Goal: Task Accomplishment & Management: Complete application form

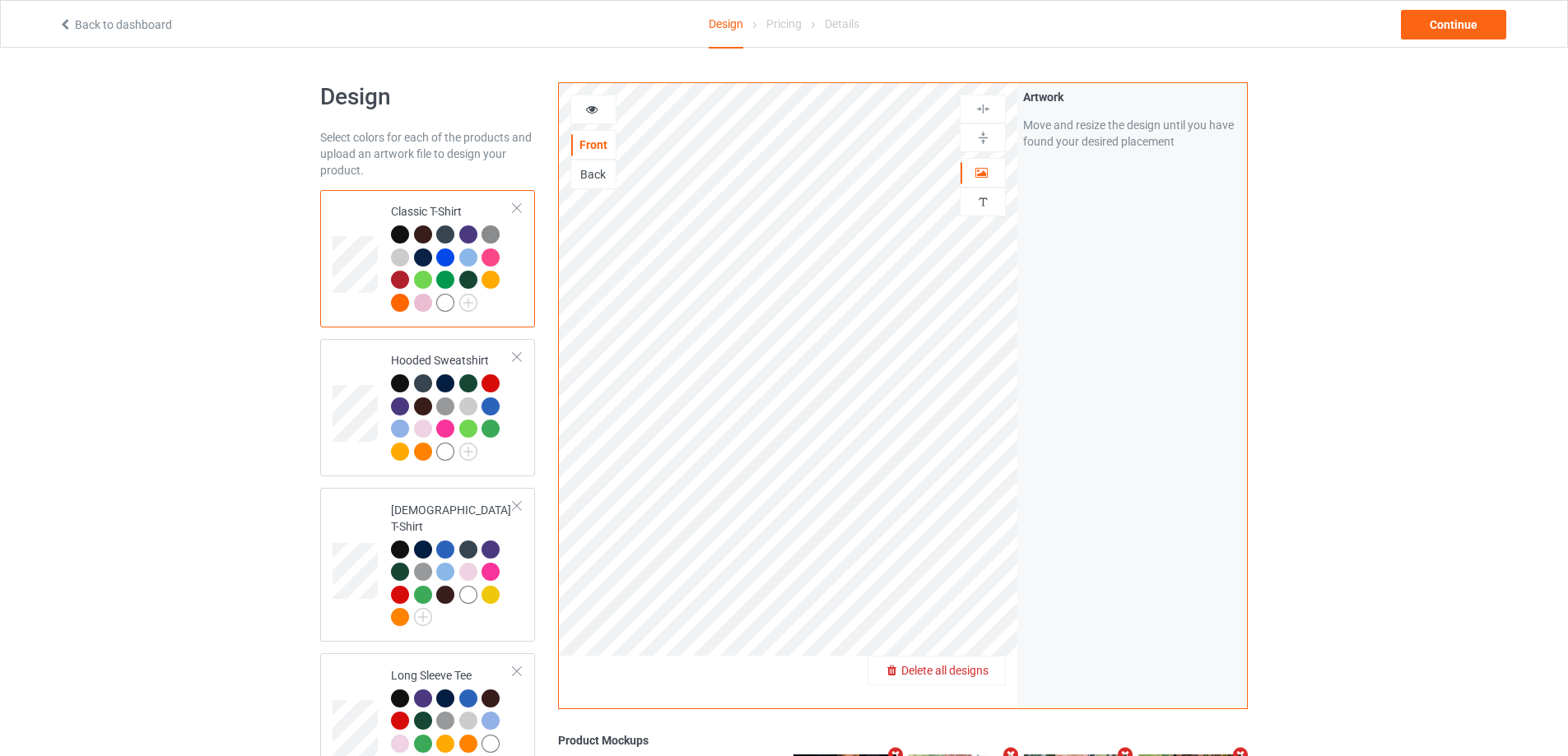
click at [979, 664] on span "Delete all designs" at bounding box center [944, 670] width 87 height 13
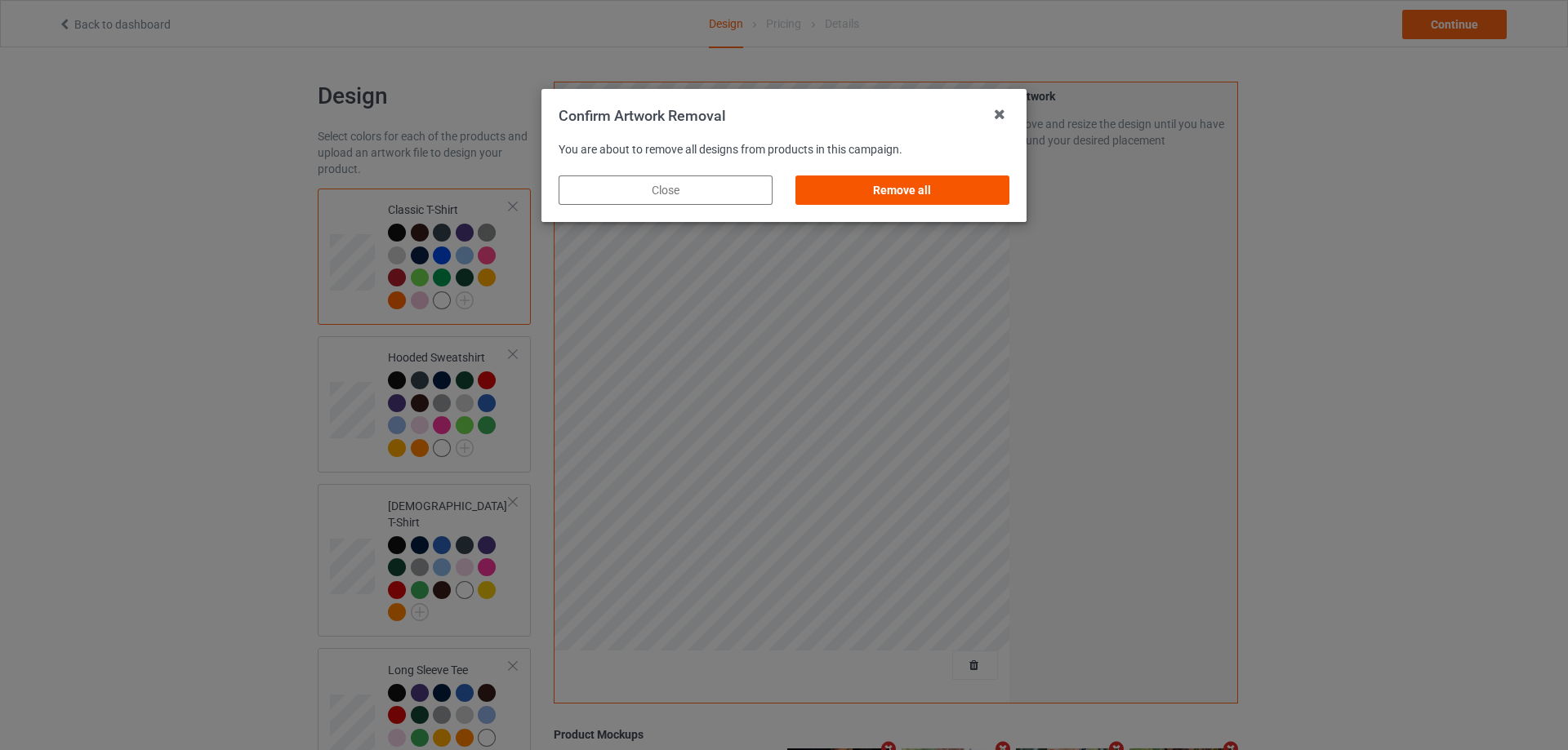
click at [919, 182] on div "Remove all" at bounding box center [903, 190] width 214 height 29
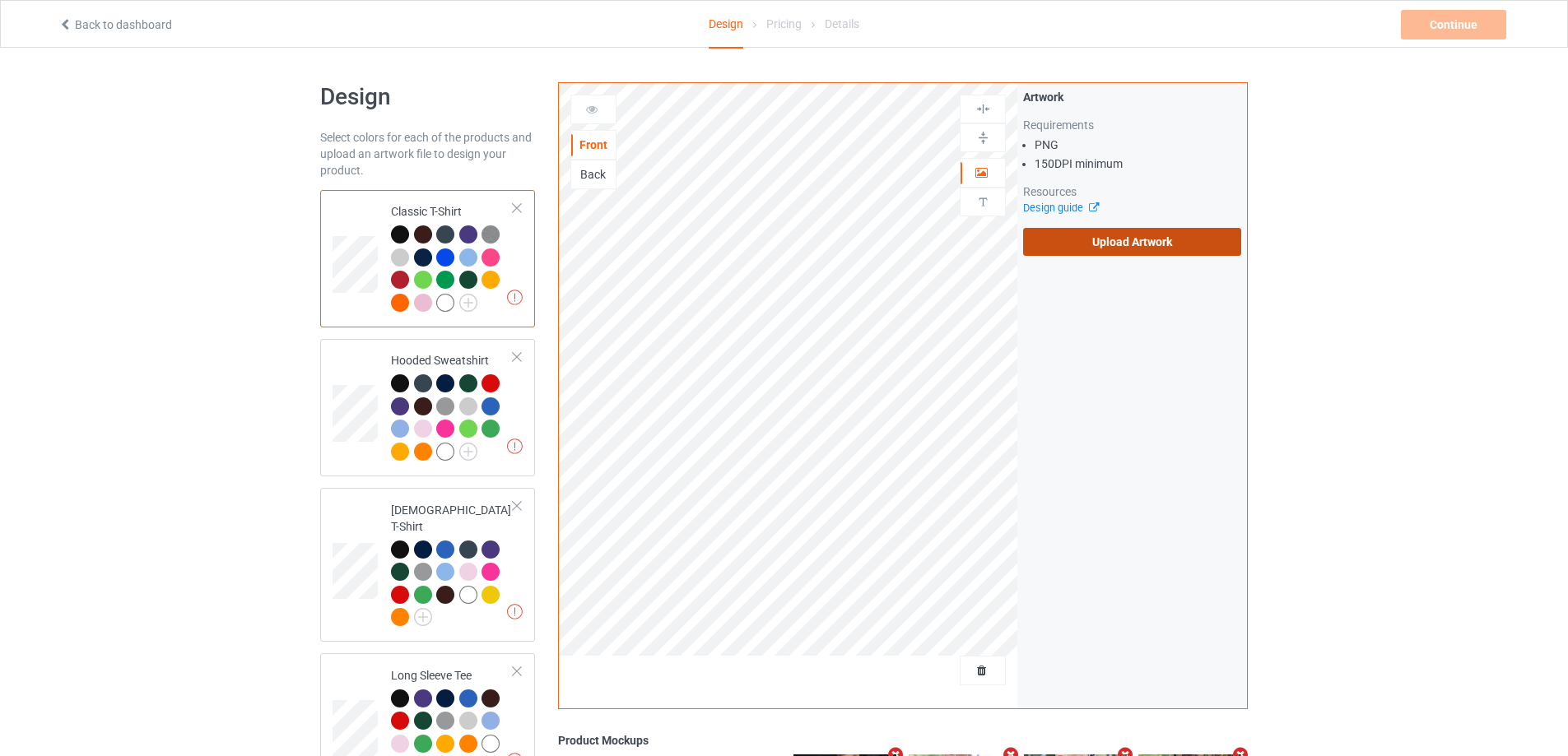
click at [1085, 253] on label "Upload Artwork" at bounding box center [1131, 242] width 218 height 28
click at [0, 0] on input "Upload Artwork" at bounding box center [0, 0] width 0 height 0
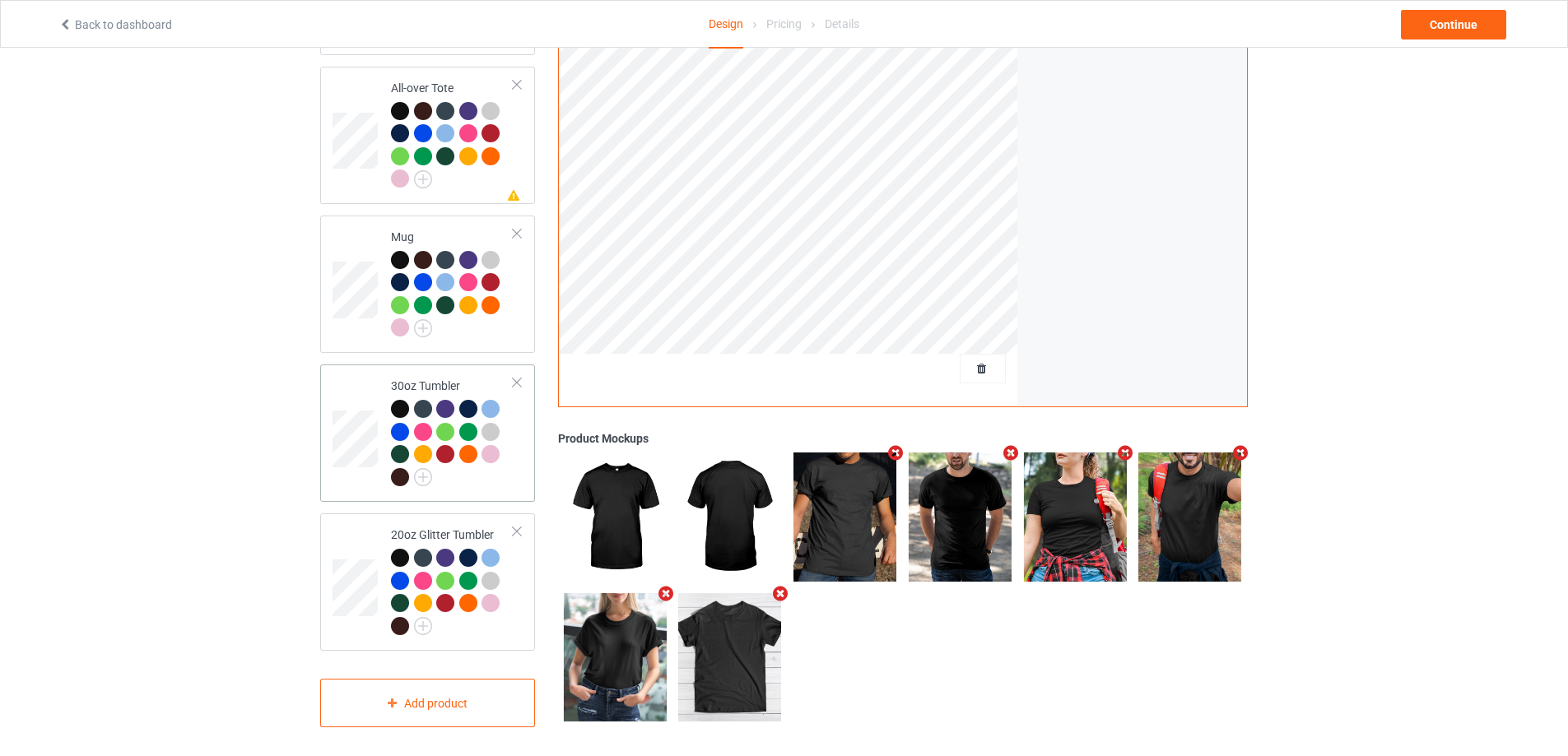
scroll to position [1309, 0]
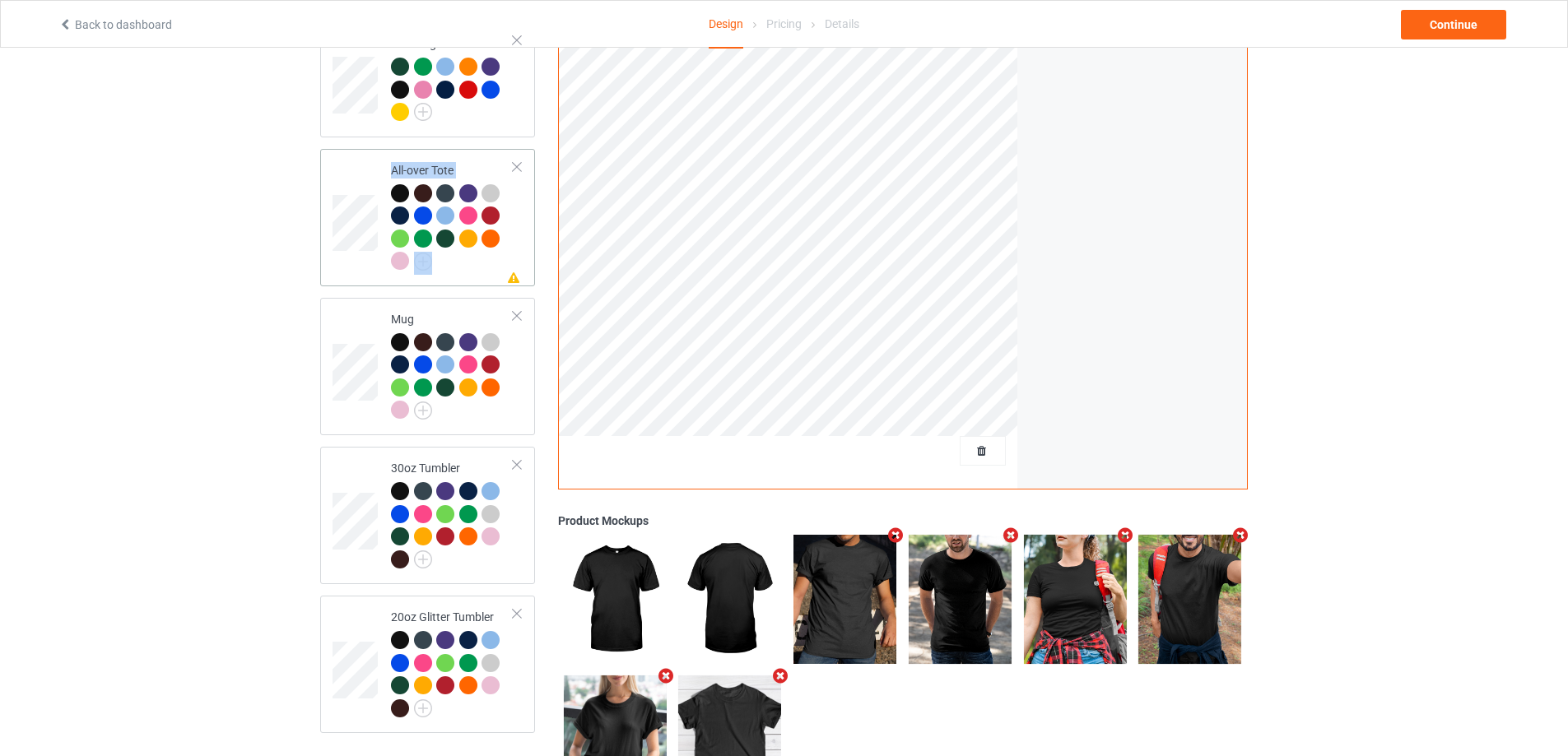
click at [484, 269] on div "Missing artwork on 1 side(s) All-over Tote" at bounding box center [428, 217] width 215 height 137
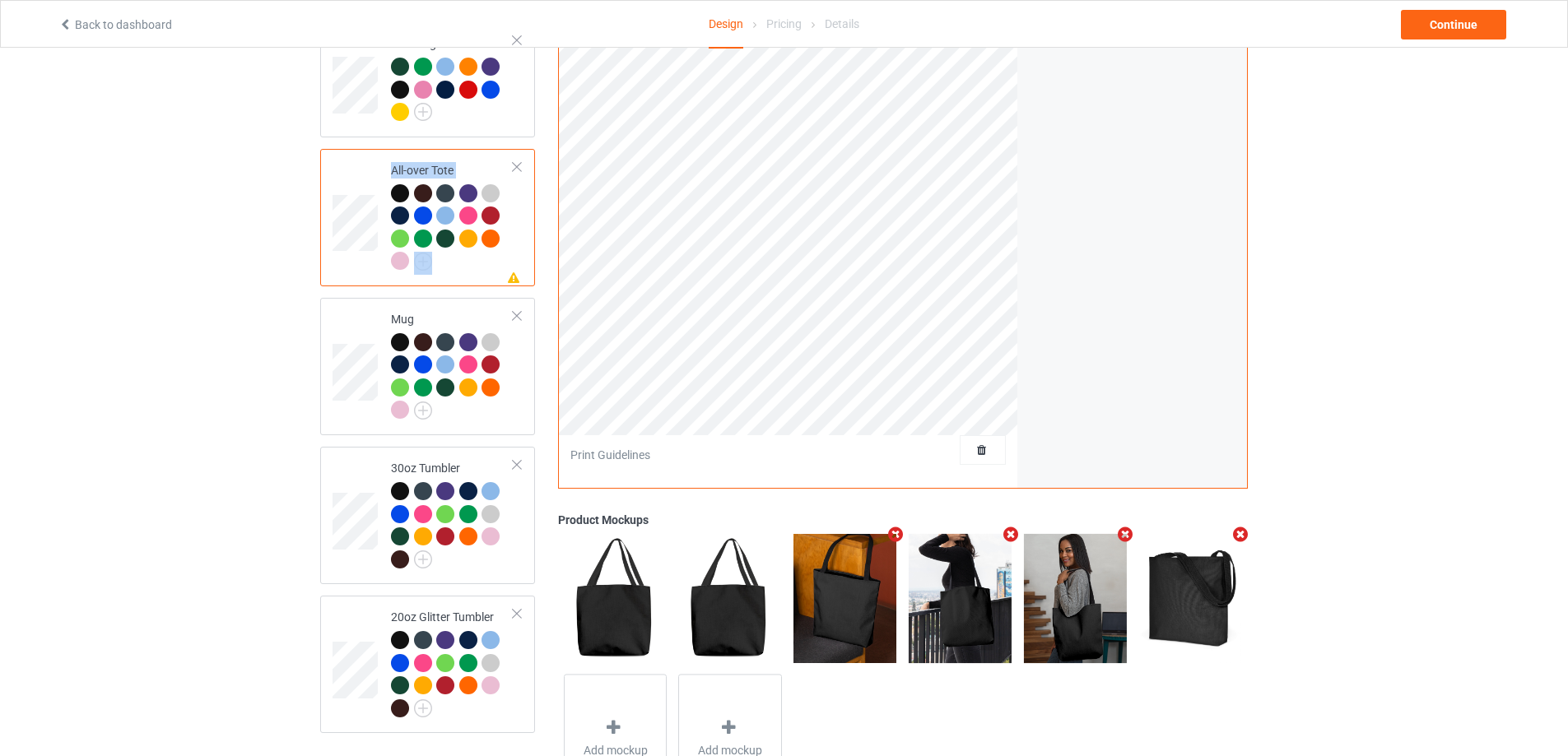
scroll to position [1144, 0]
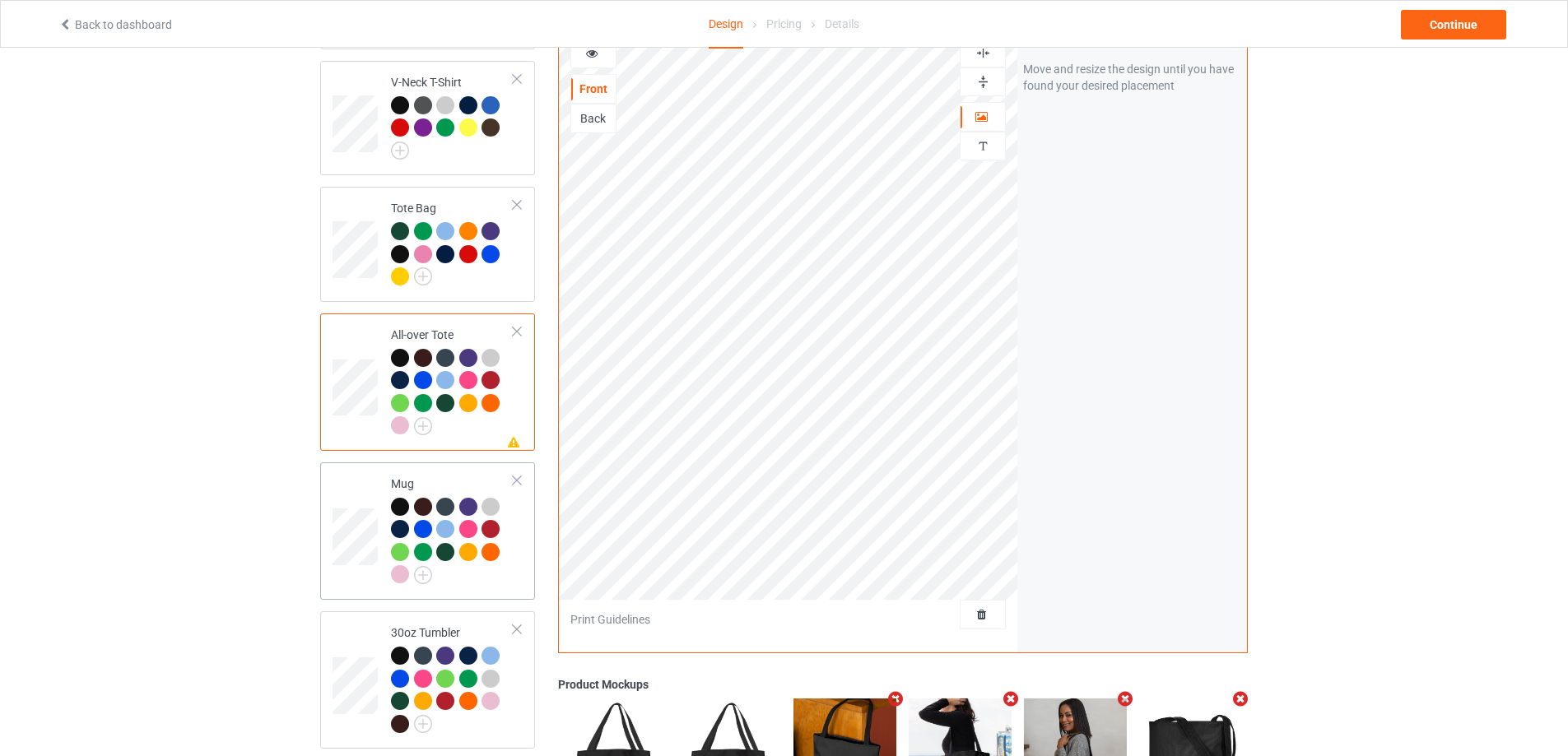
click at [498, 575] on div at bounding box center [452, 543] width 122 height 90
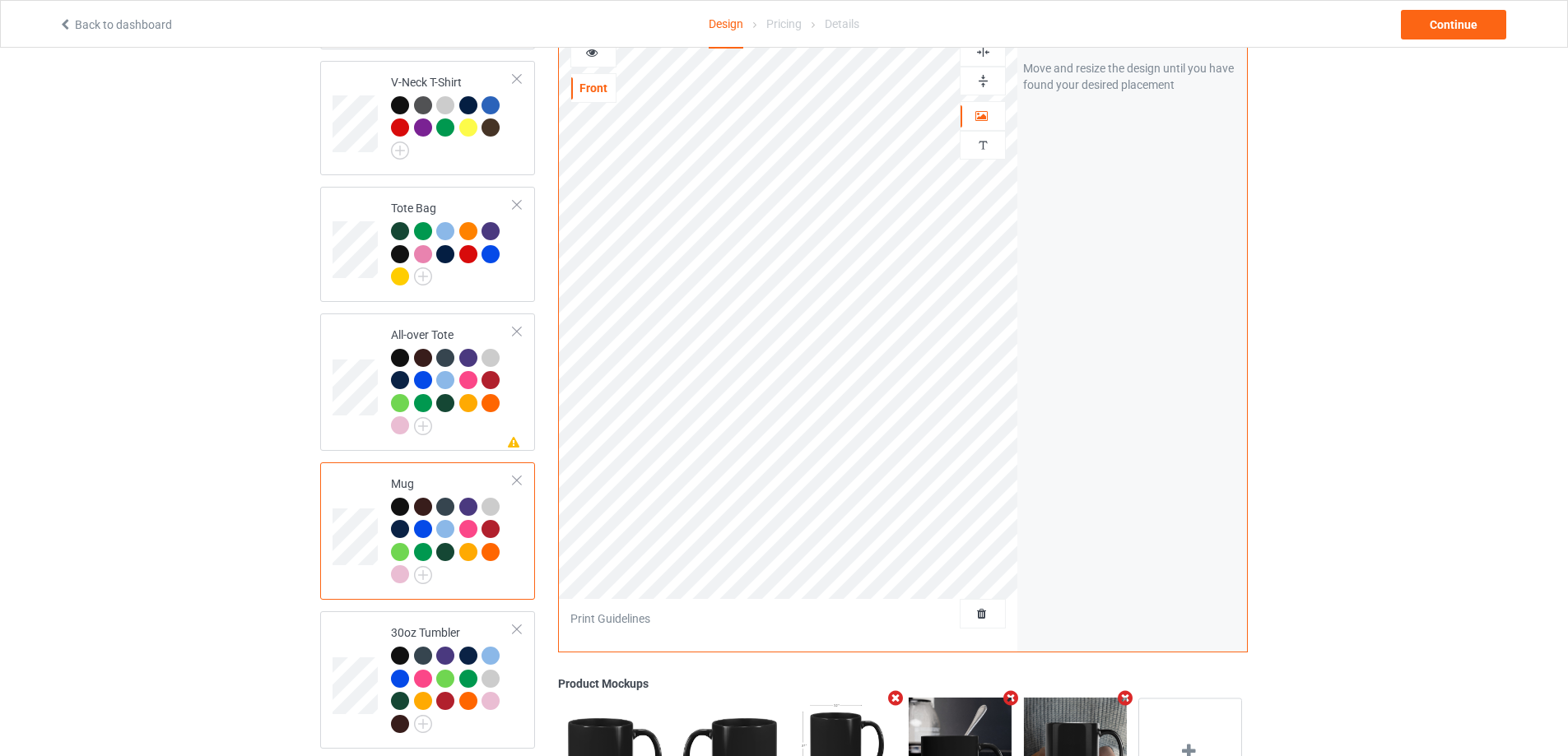
scroll to position [1309, 0]
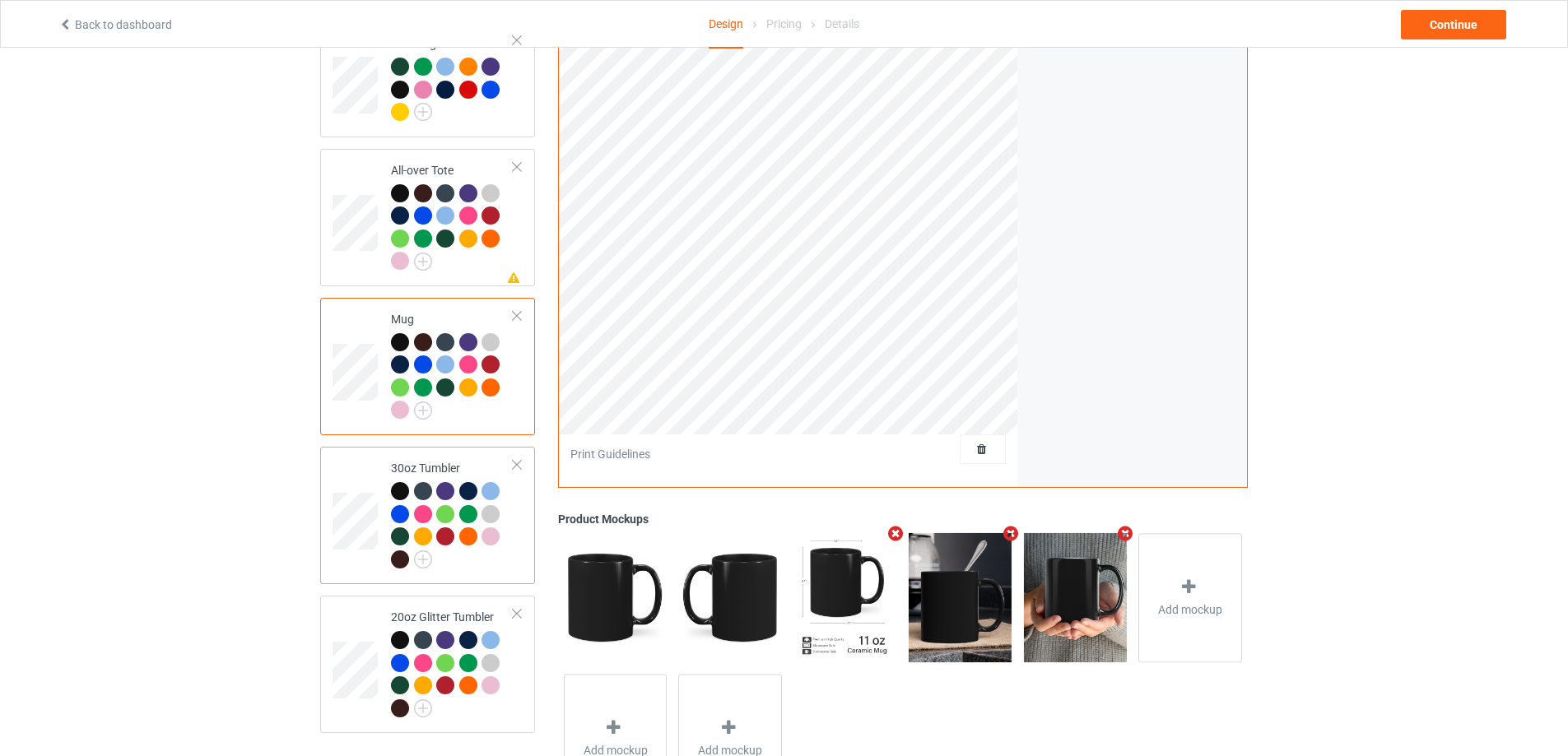
click at [499, 569] on td "30oz Tumbler" at bounding box center [452, 515] width 141 height 124
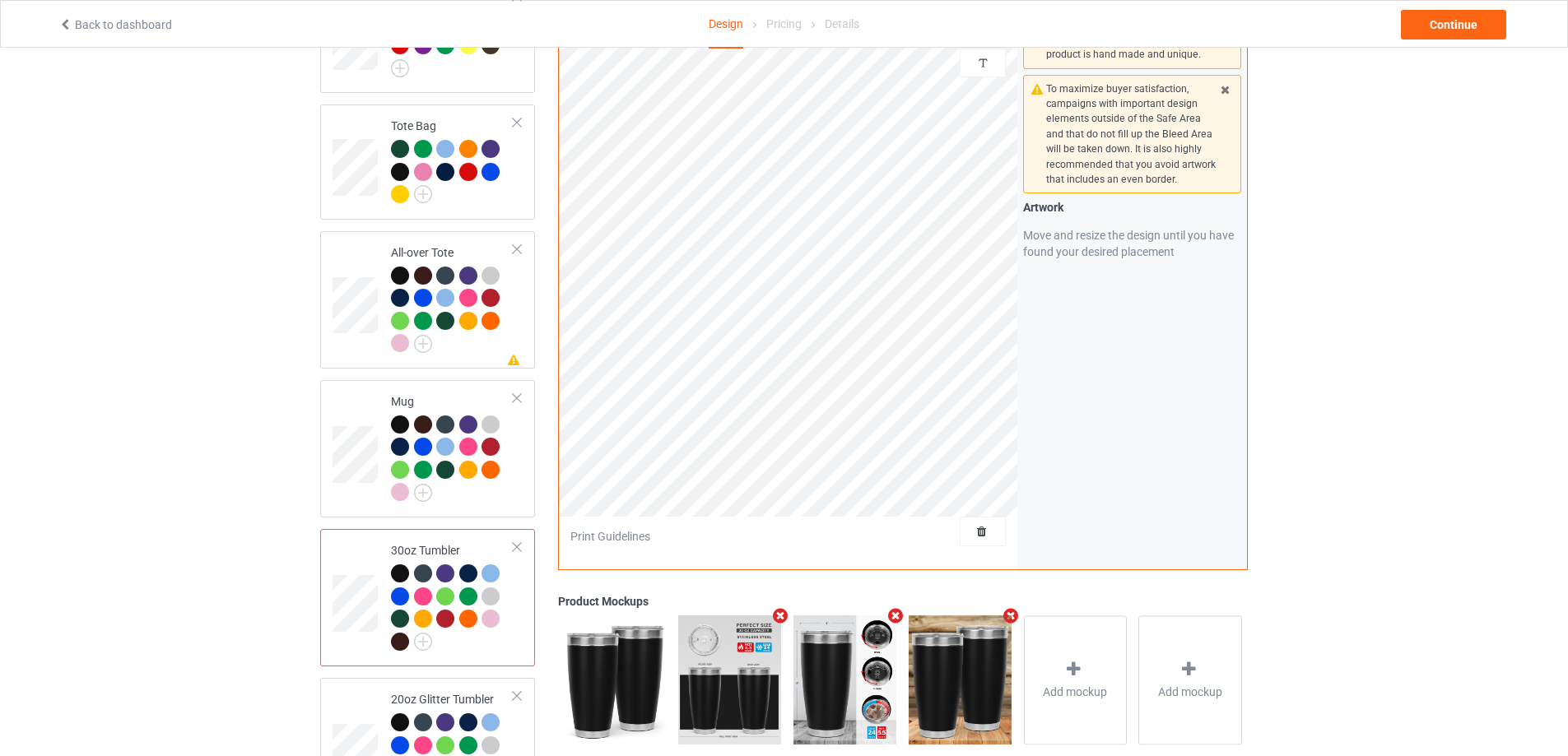
scroll to position [1391, 0]
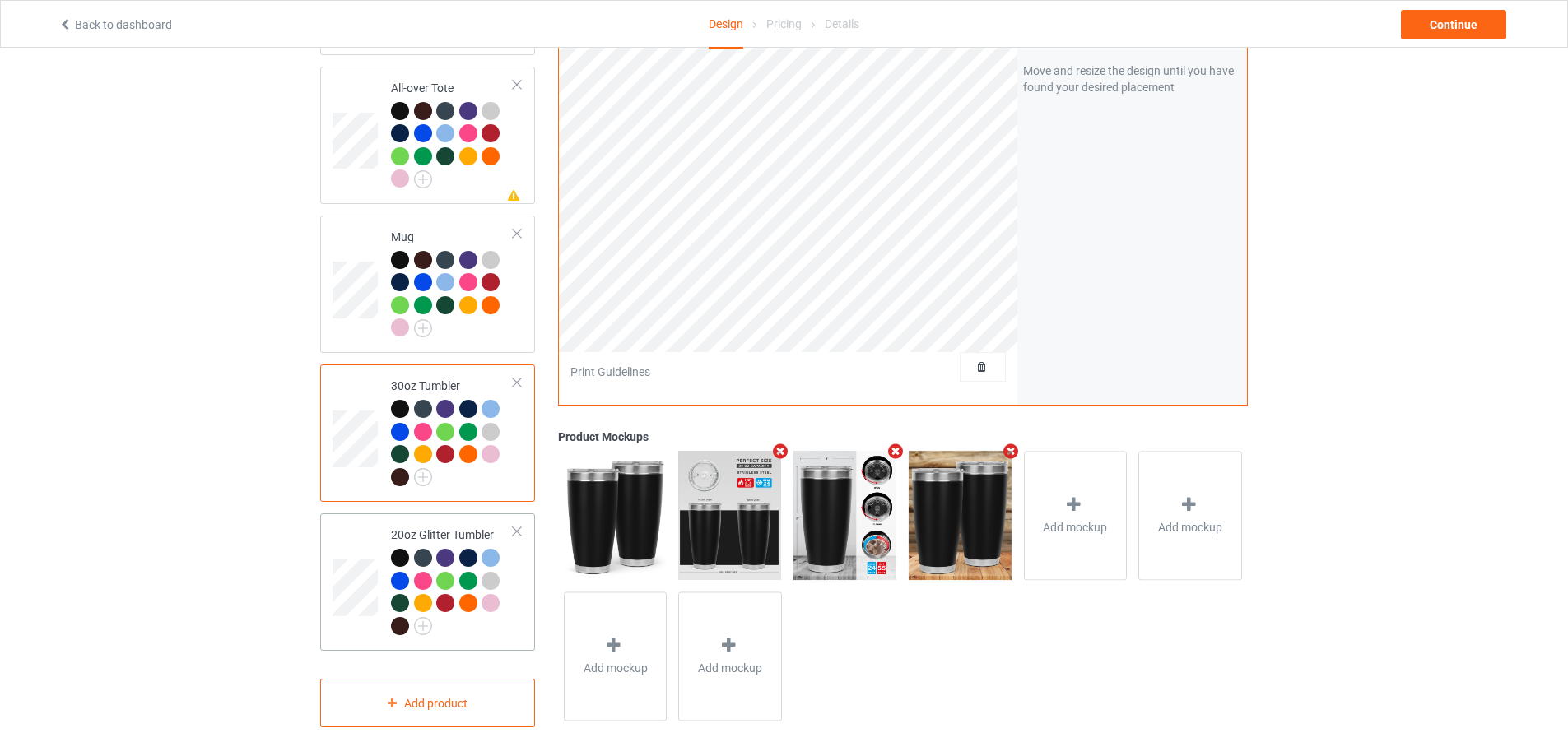
click at [499, 624] on div at bounding box center [452, 594] width 122 height 90
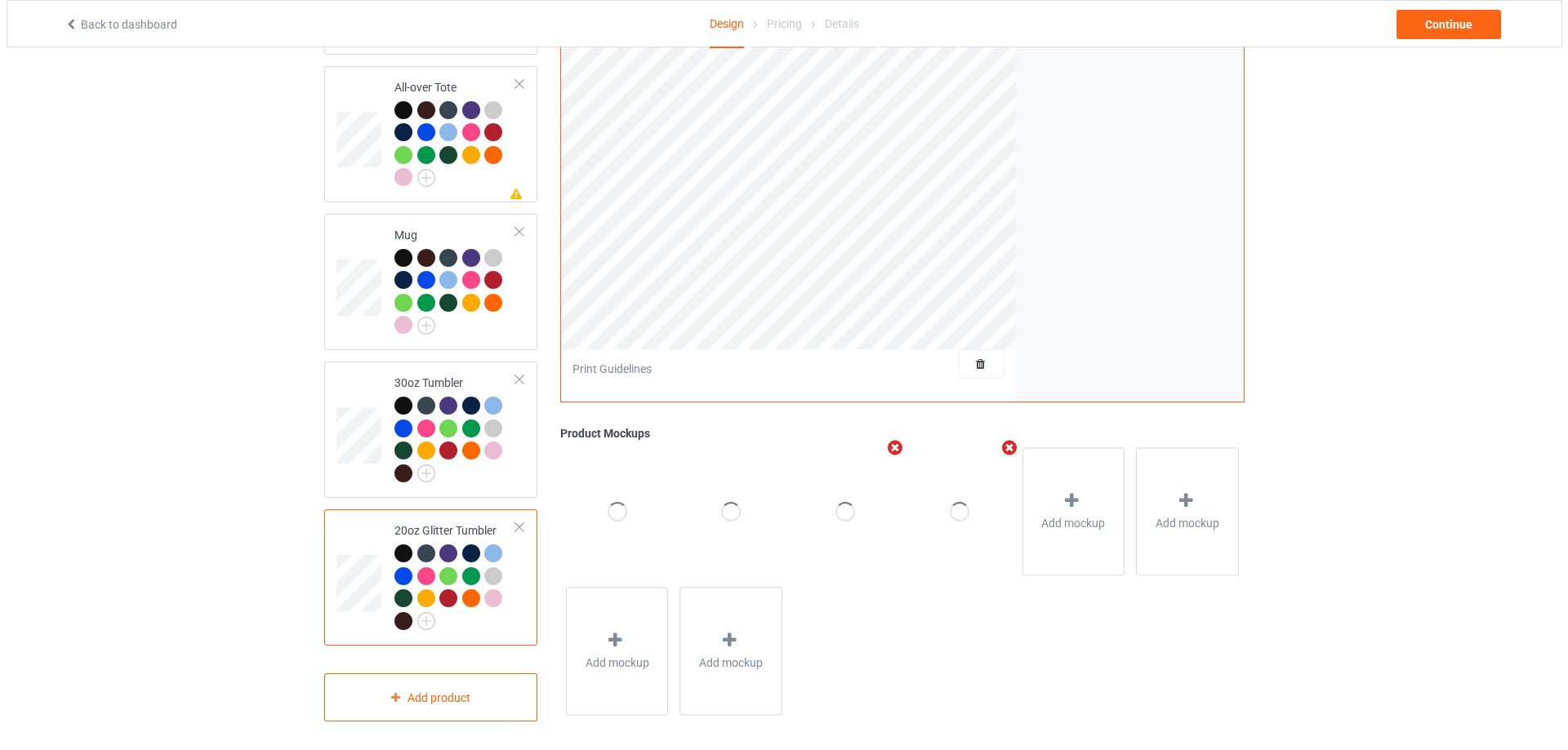
scroll to position [1135, 0]
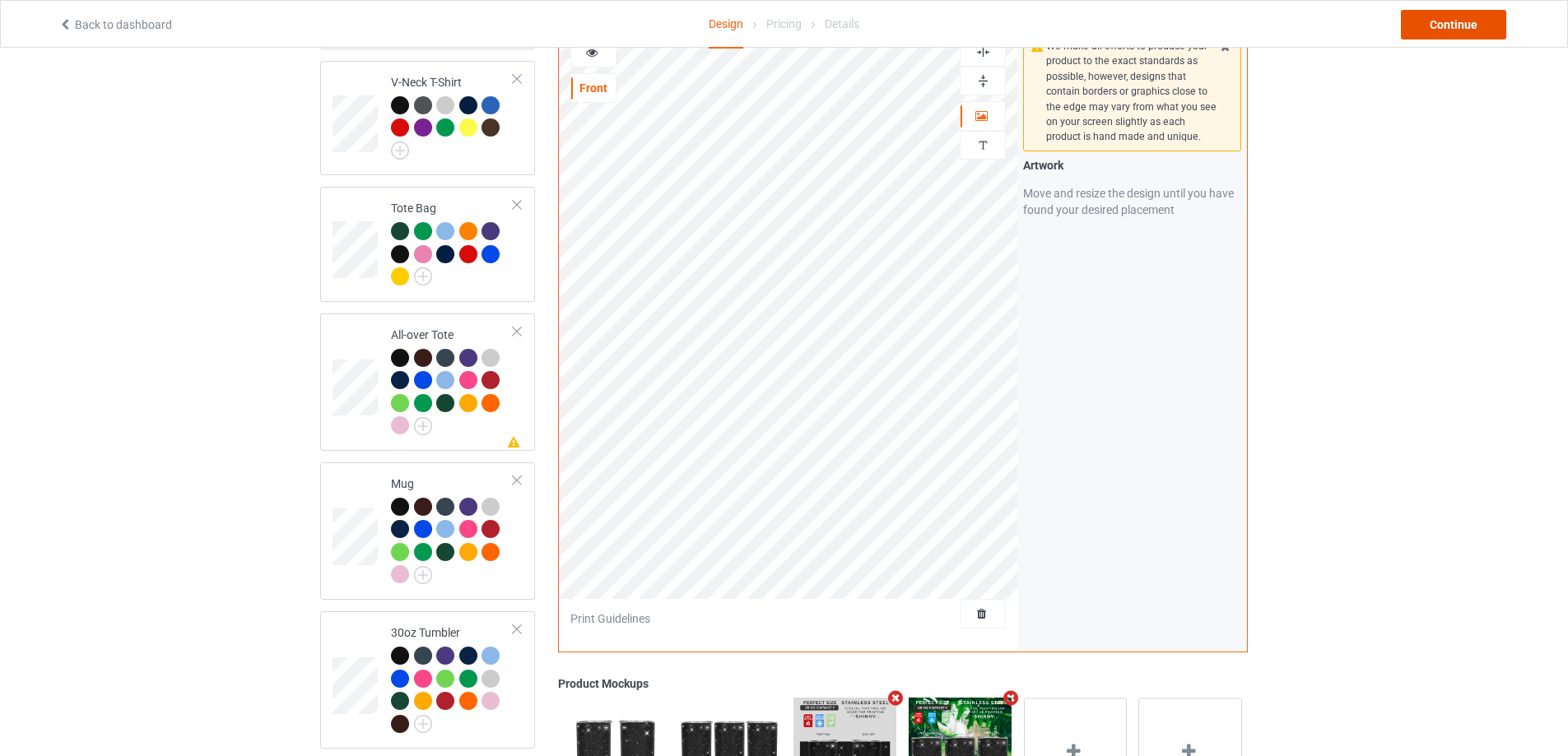
click at [1447, 22] on div "Continue" at bounding box center [1453, 25] width 106 height 29
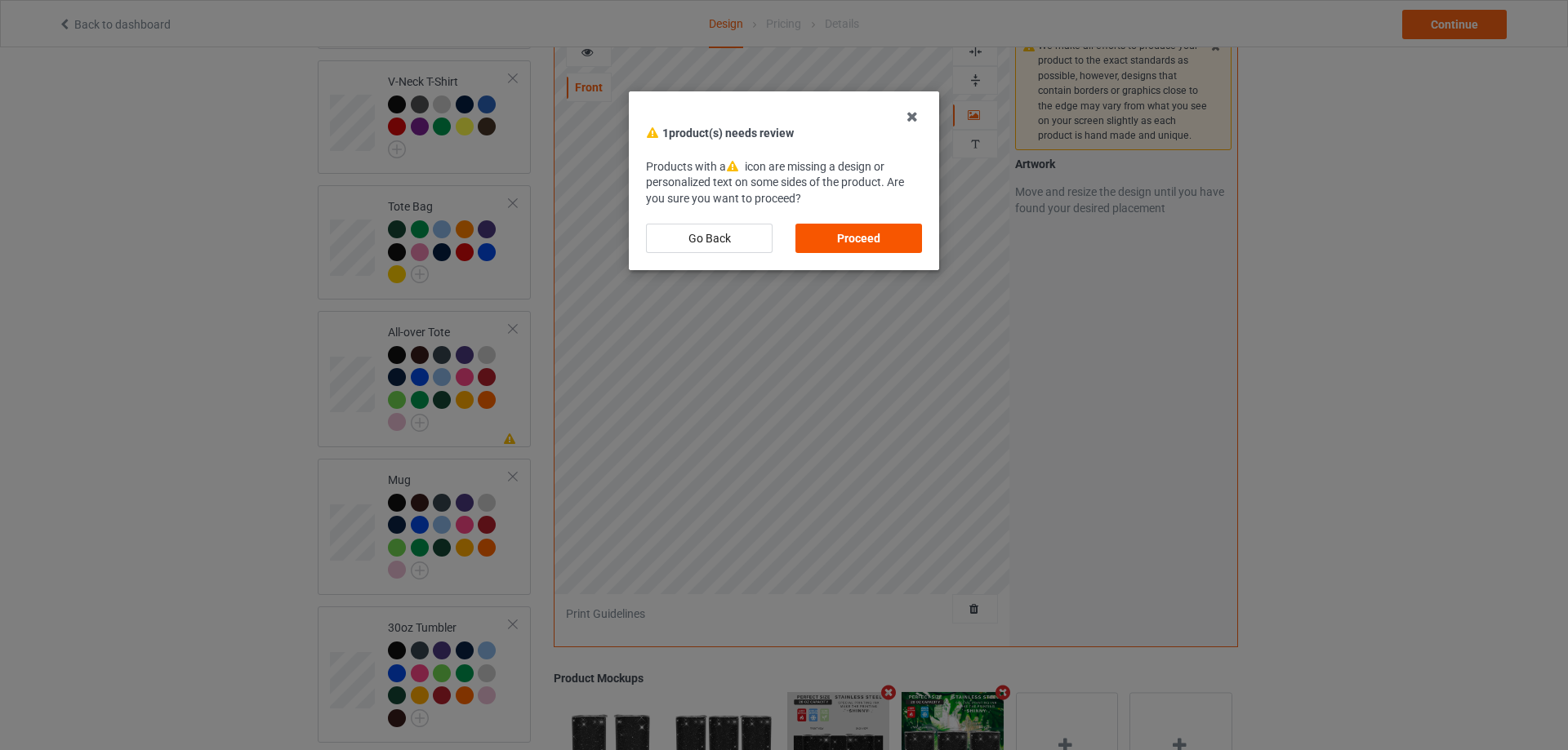
click at [873, 243] on div "Proceed" at bounding box center [859, 238] width 127 height 29
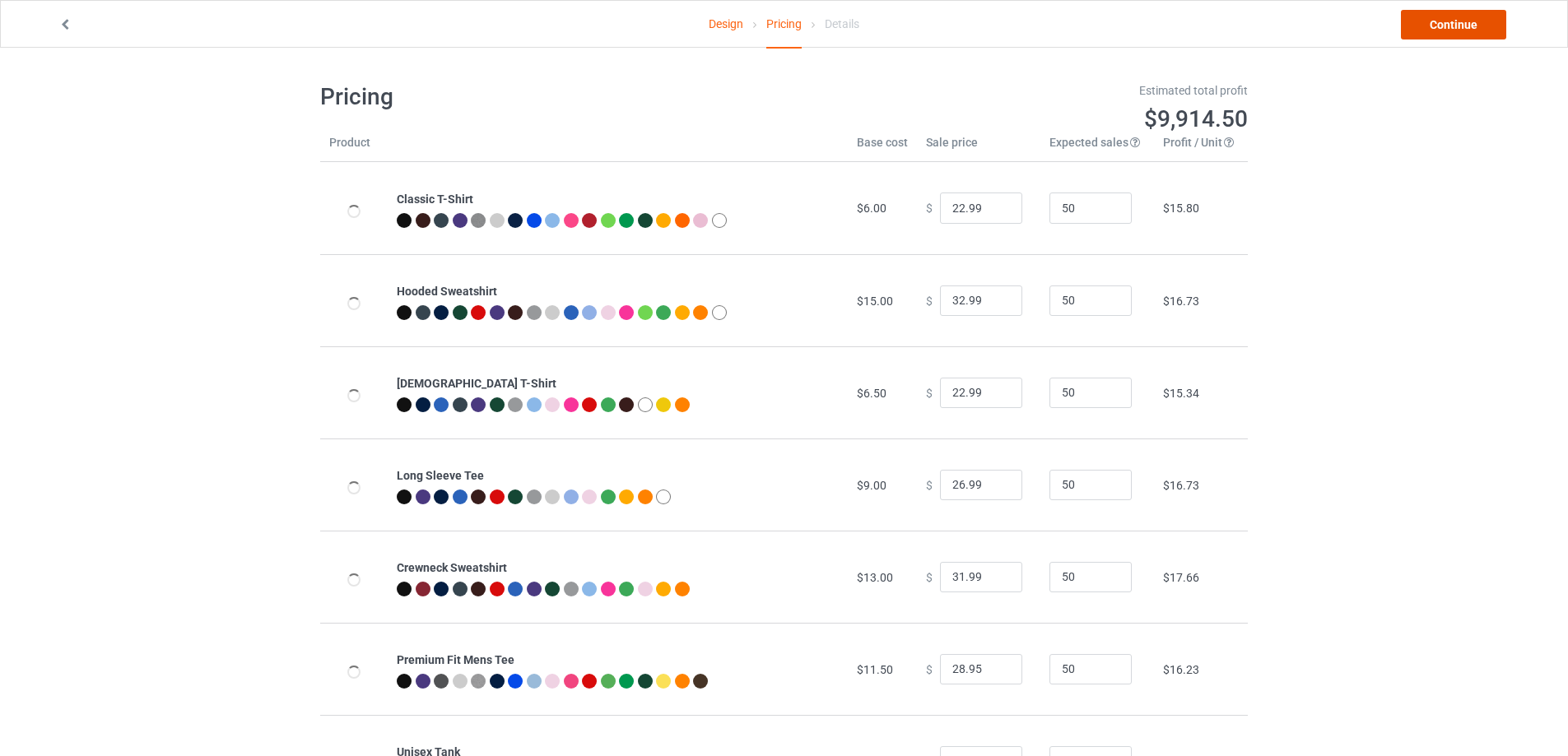
click at [1439, 27] on link "Continue" at bounding box center [1453, 25] width 106 height 29
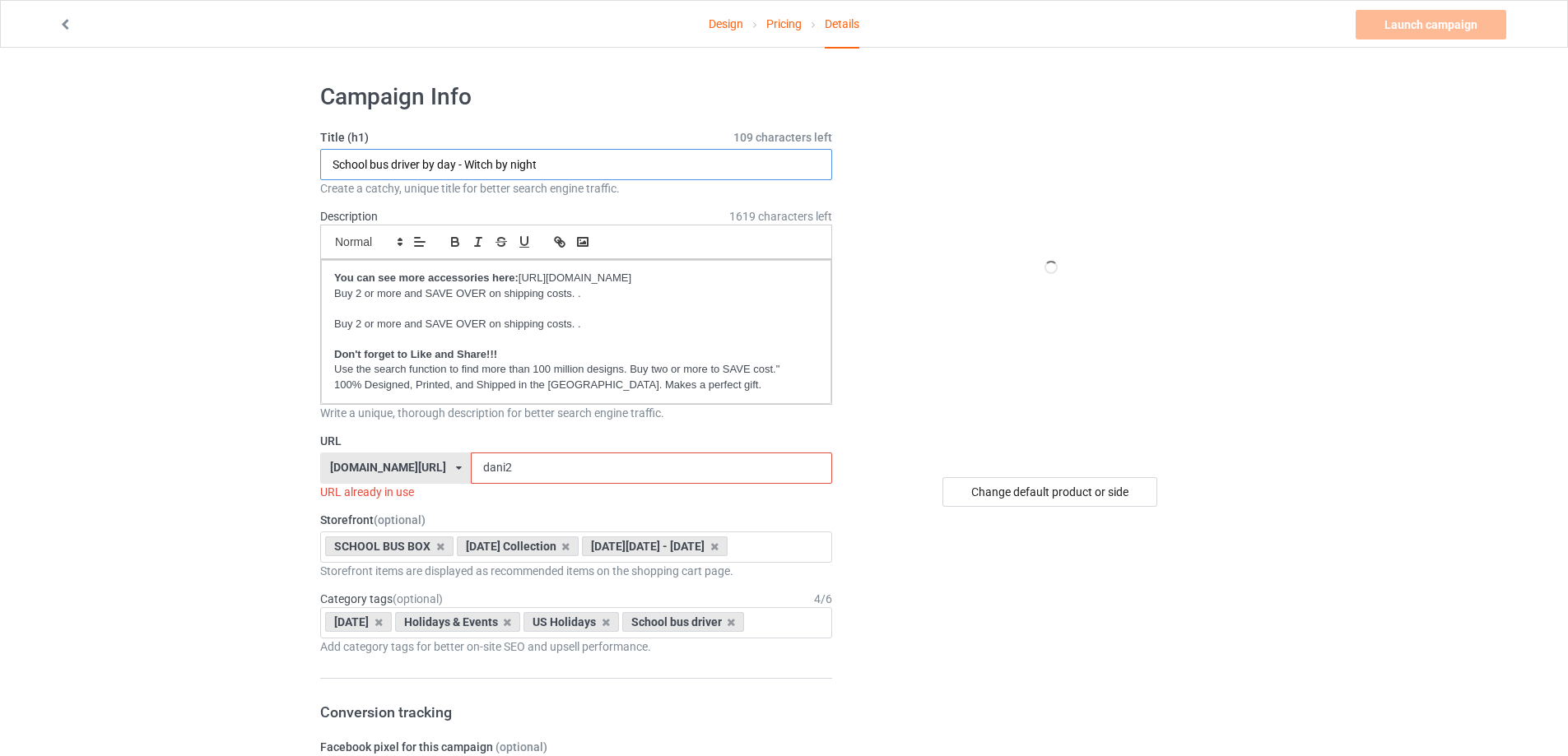
click at [472, 170] on input "School bus driver by day - Witch by night" at bounding box center [576, 165] width 512 height 31
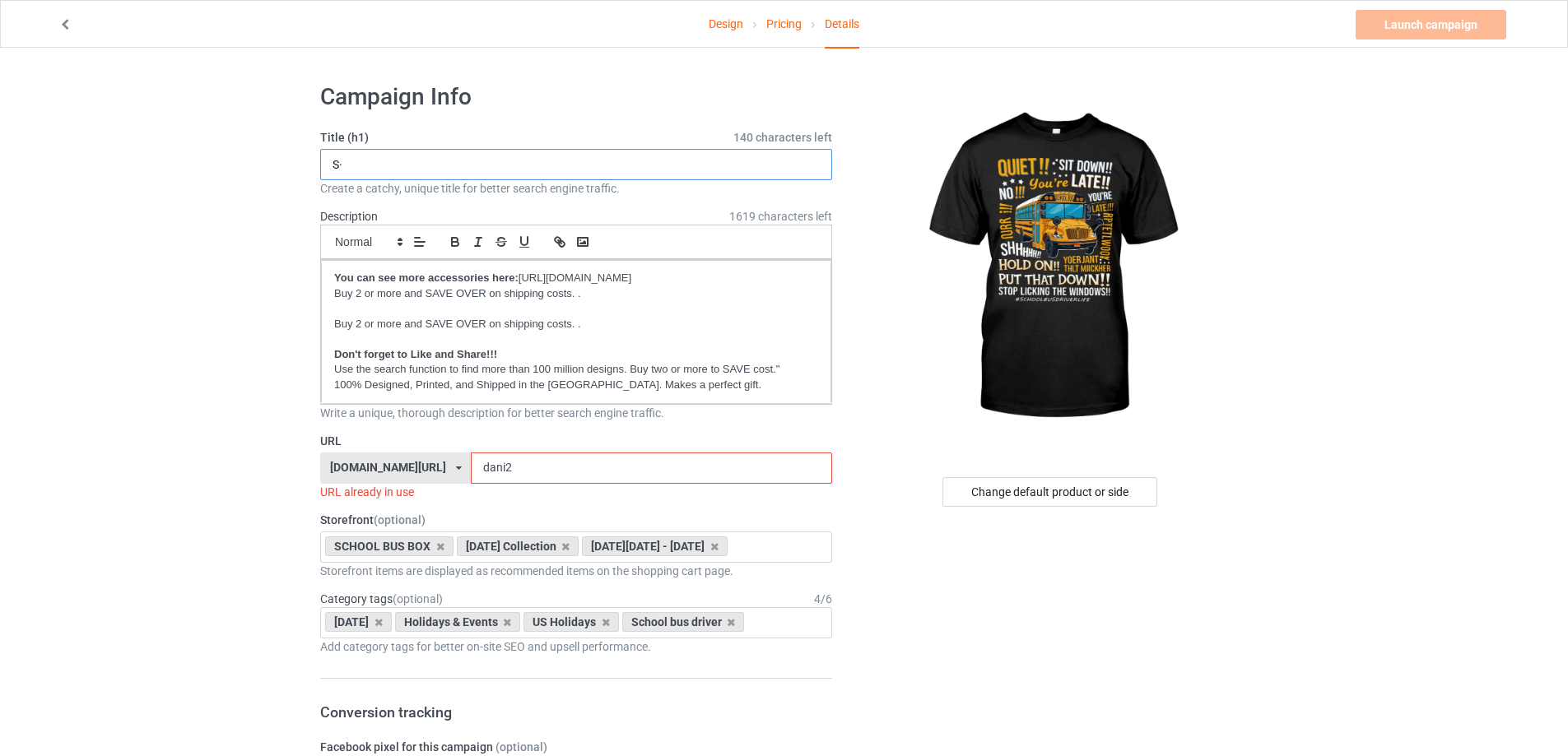
type input "S"
type input "This is my life"
click at [579, 464] on input "dani2" at bounding box center [651, 468] width 361 height 31
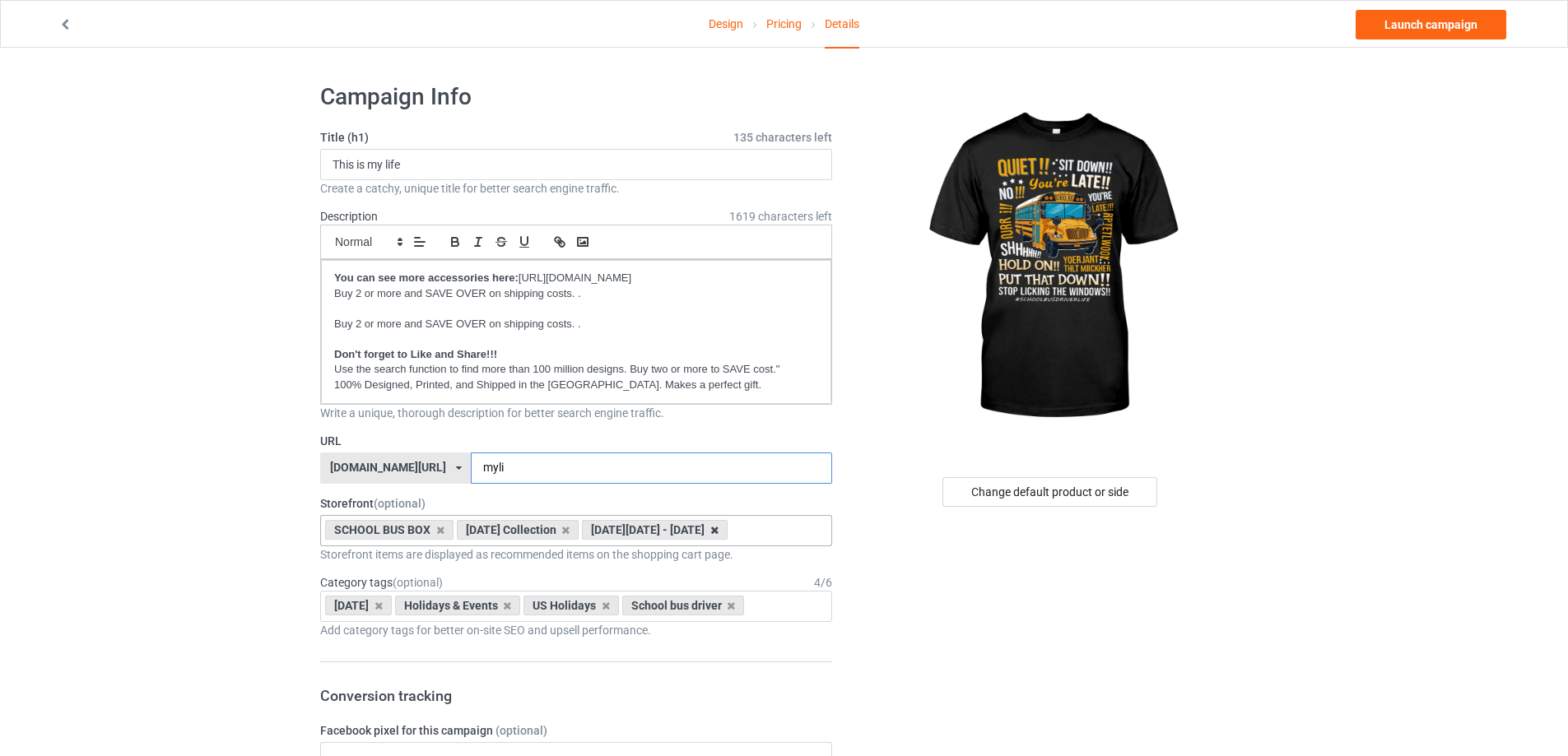
type input "myli"
click at [710, 536] on icon at bounding box center [714, 531] width 8 height 11
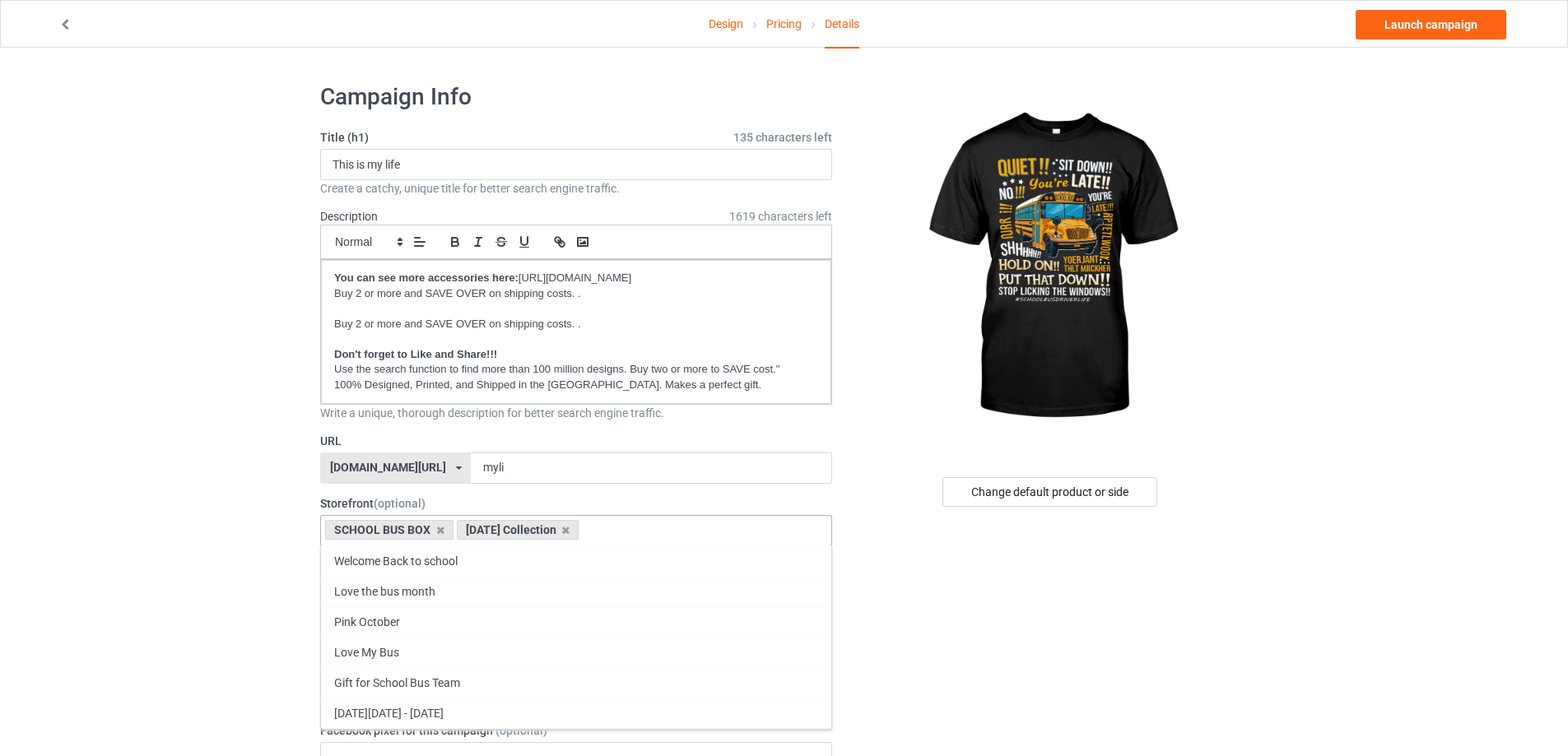
click at [579, 526] on div "[DATE] Collection" at bounding box center [518, 530] width 122 height 19
click at [569, 528] on icon at bounding box center [565, 531] width 8 height 11
click at [584, 528] on div "SCHOOL BUS BOX Welcome Back to school Love the bus month Pink October Love My B…" at bounding box center [576, 531] width 512 height 31
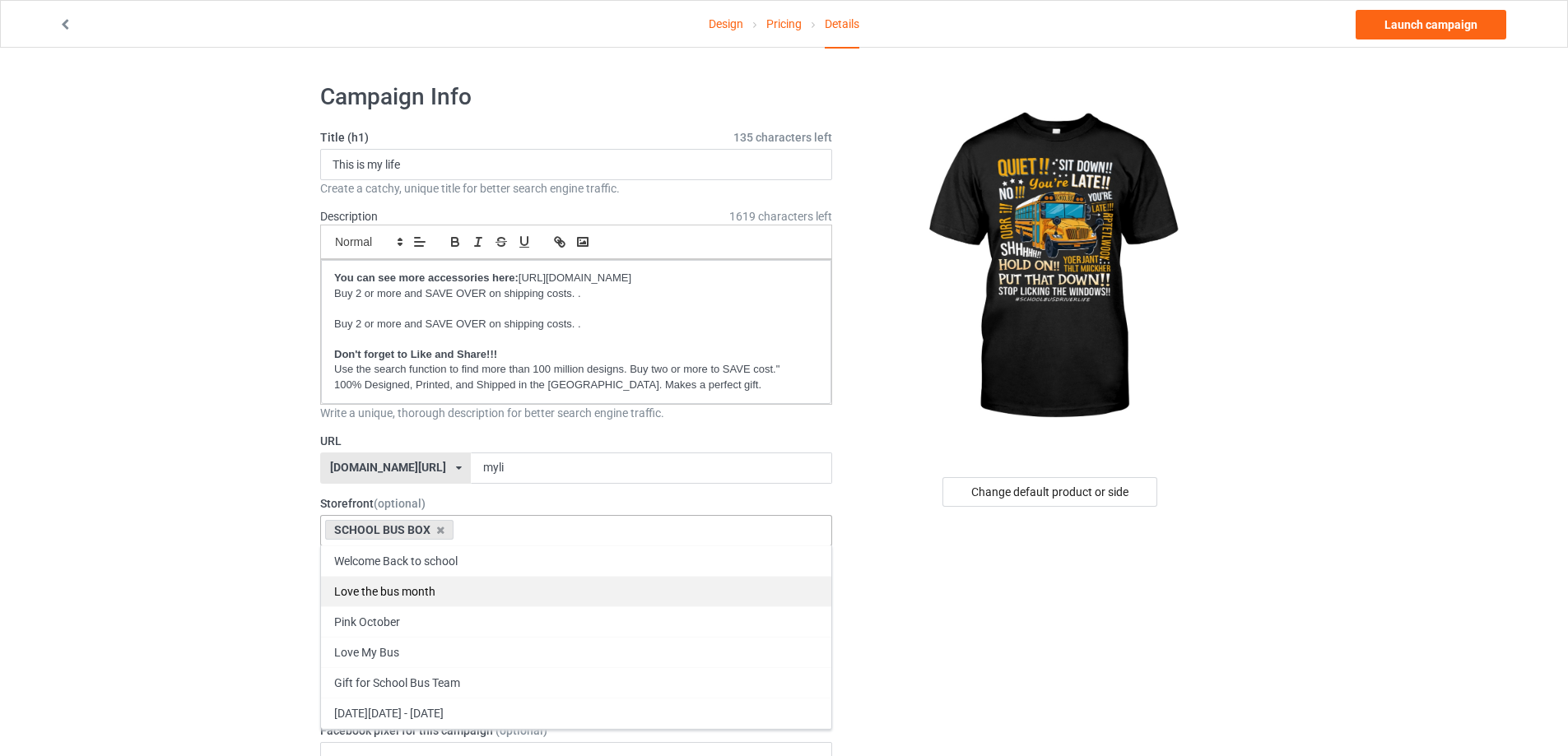
click at [522, 590] on div "Love the bus month" at bounding box center [576, 590] width 510 height 30
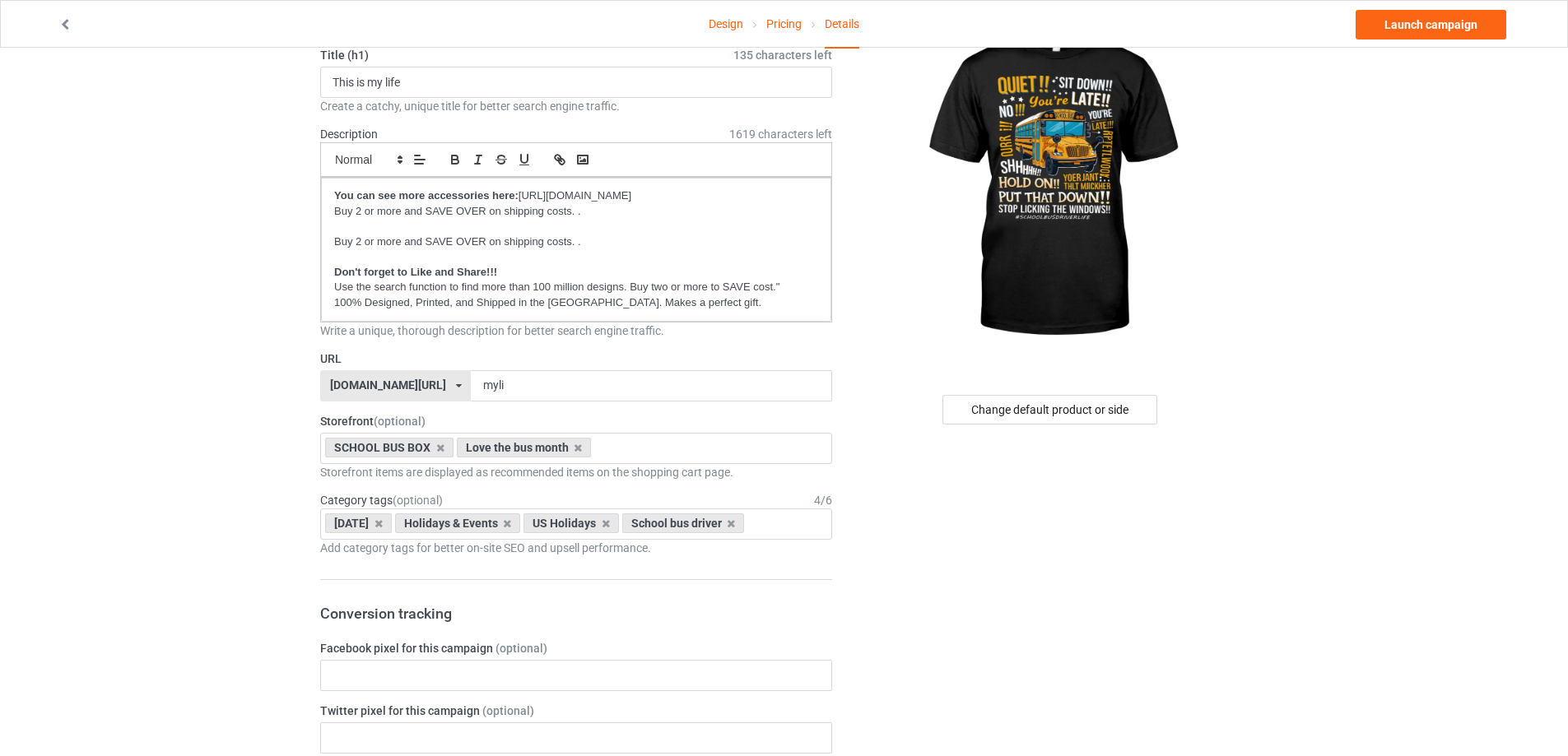
scroll to position [329, 0]
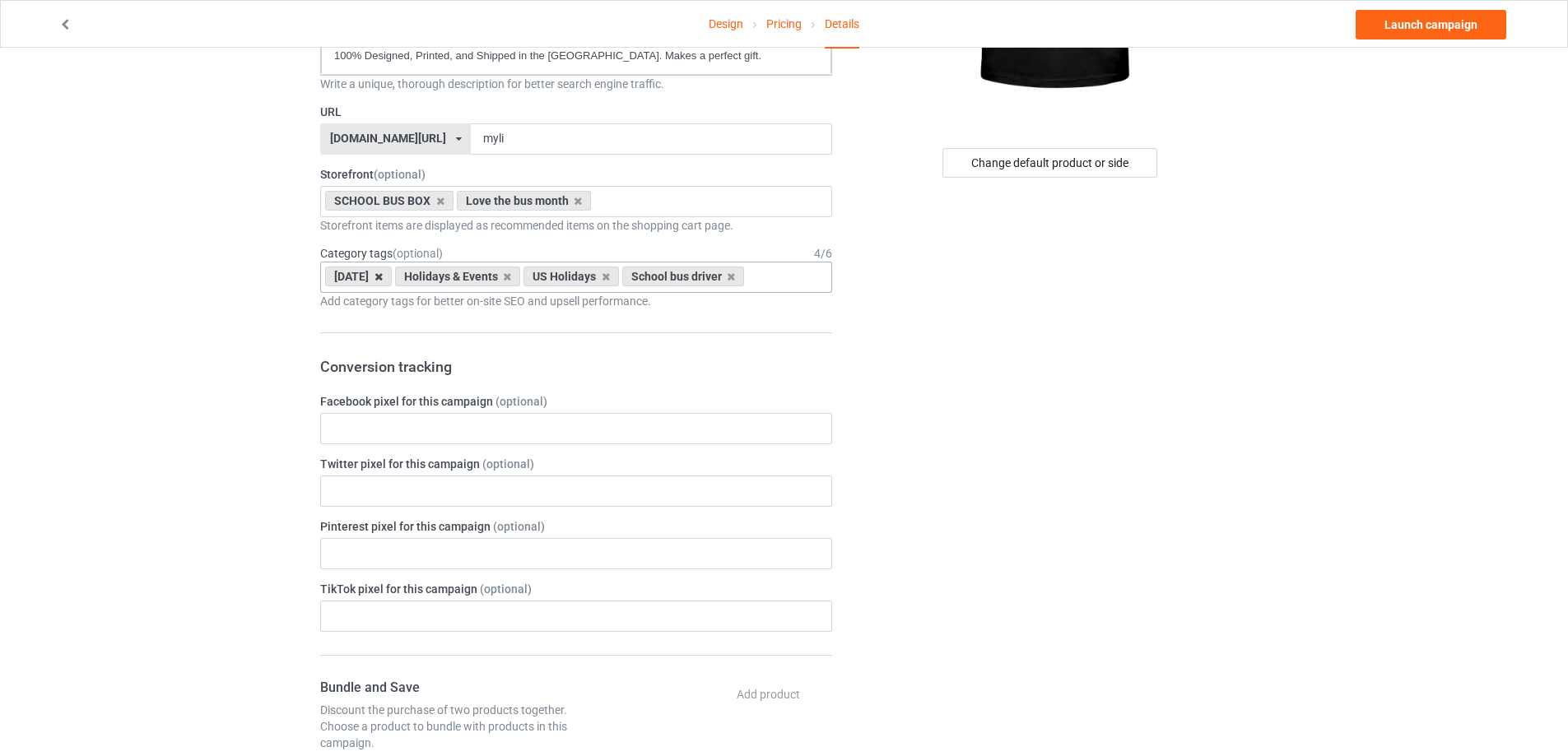
click at [383, 274] on icon at bounding box center [378, 277] width 8 height 11
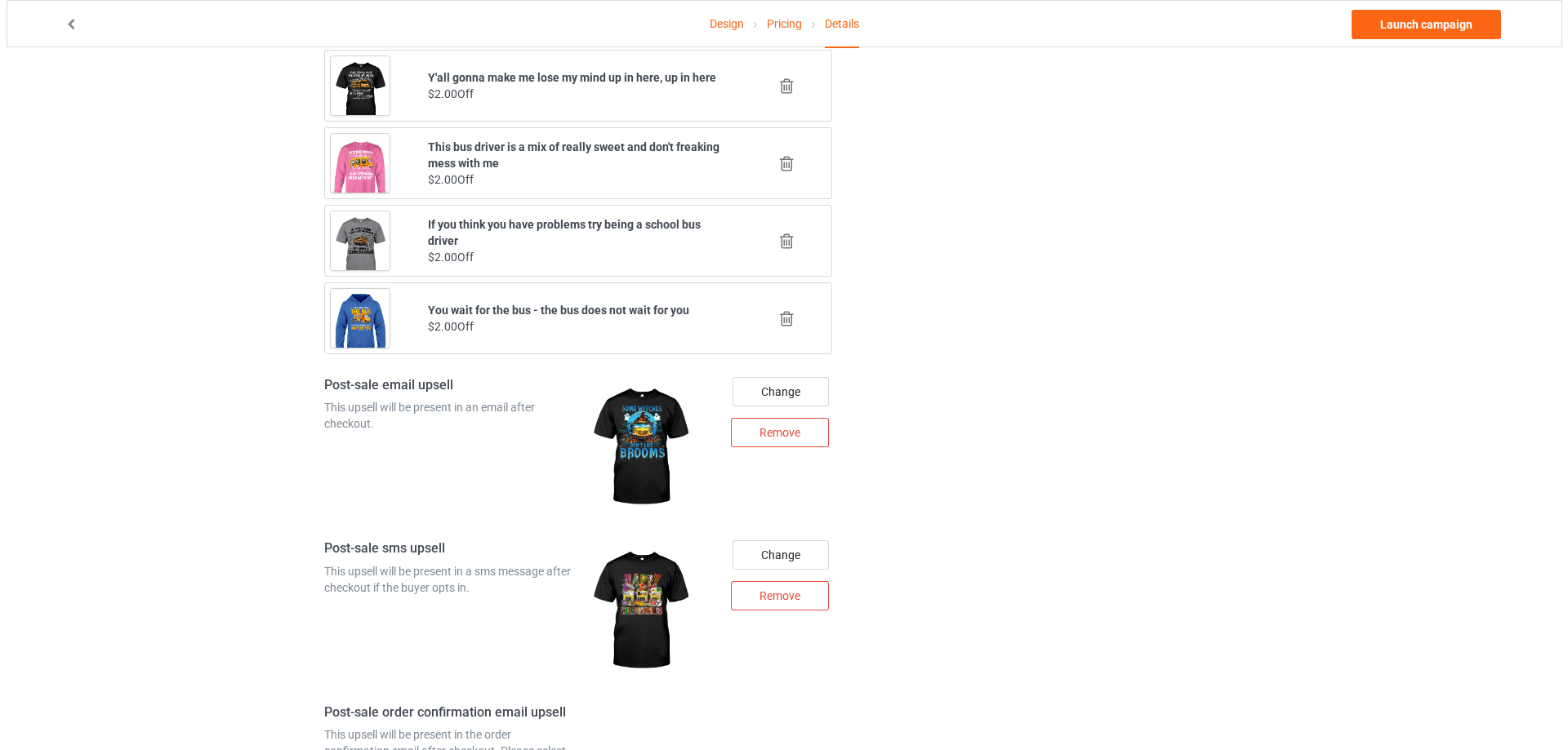
scroll to position [1878, 0]
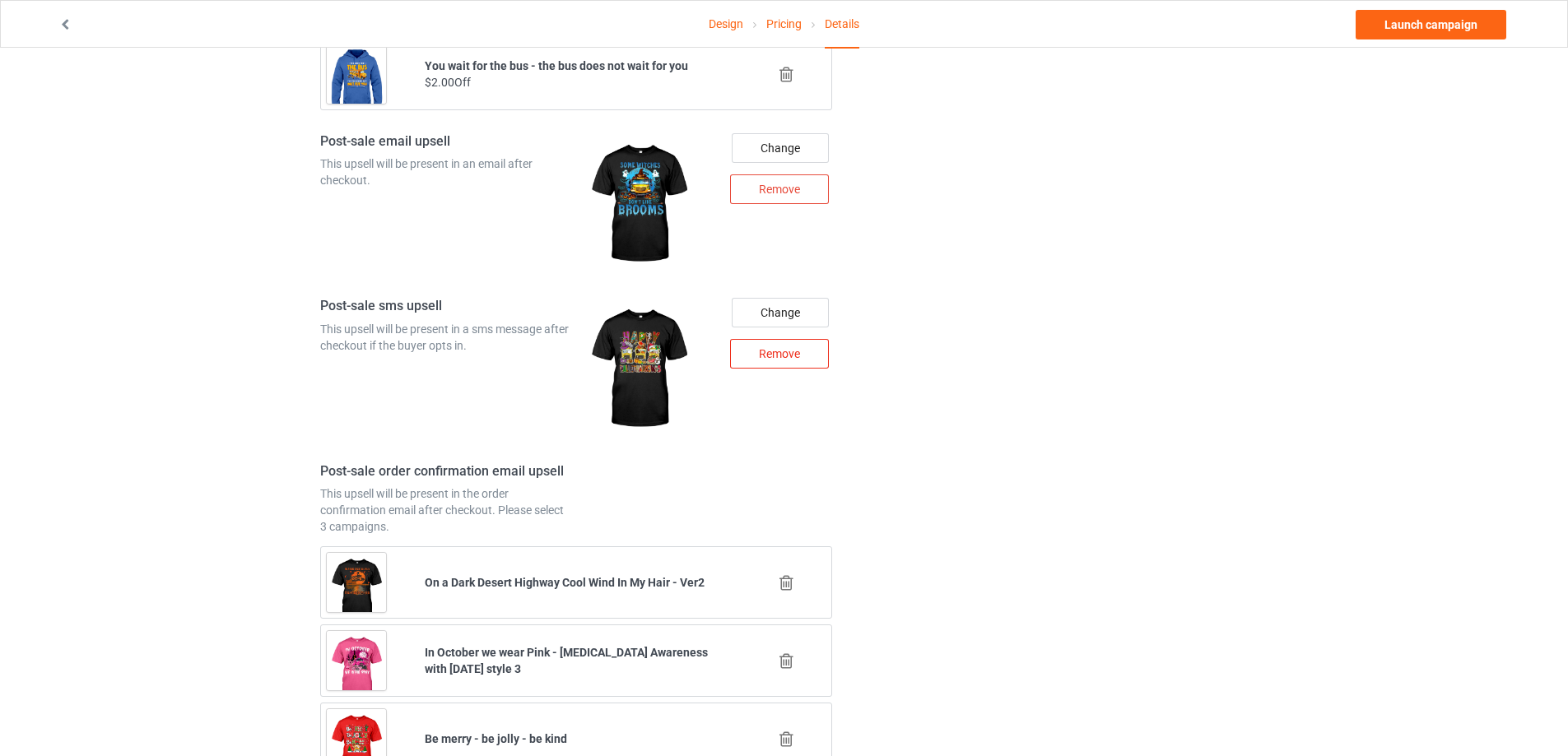
click at [763, 358] on div "Remove" at bounding box center [779, 354] width 98 height 29
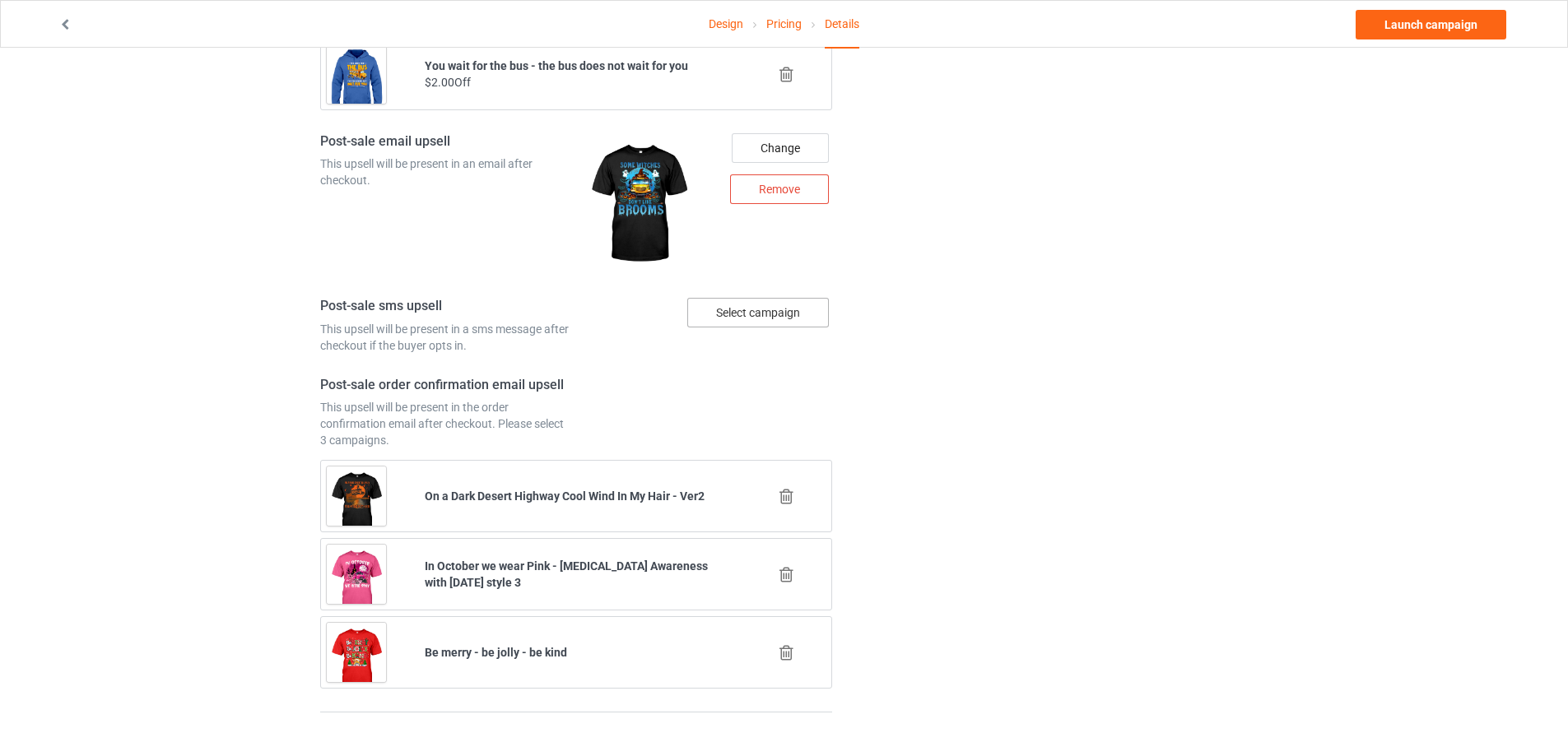
click at [767, 317] on div "Select campaign" at bounding box center [758, 313] width 142 height 29
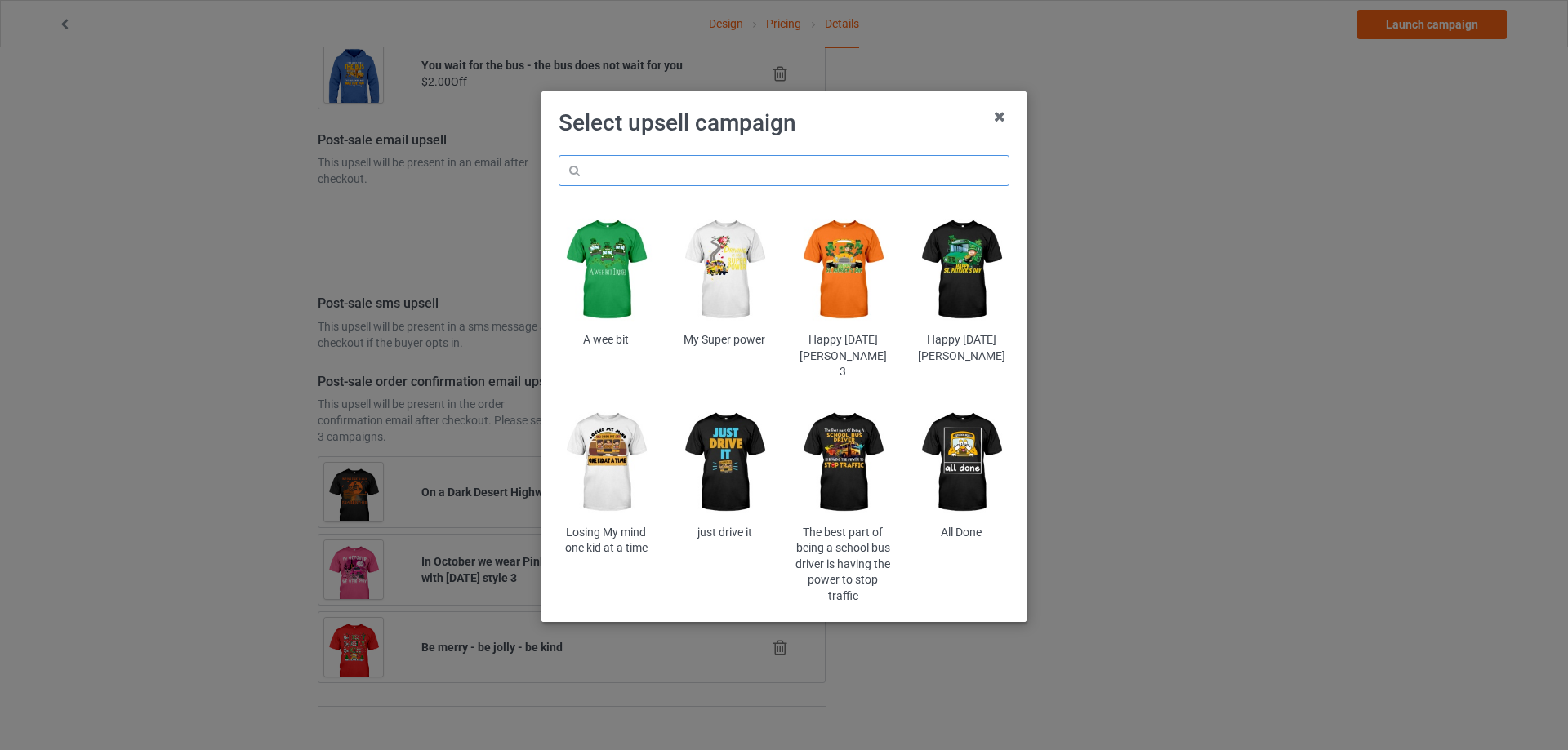
click at [695, 172] on input "text" at bounding box center [784, 171] width 451 height 31
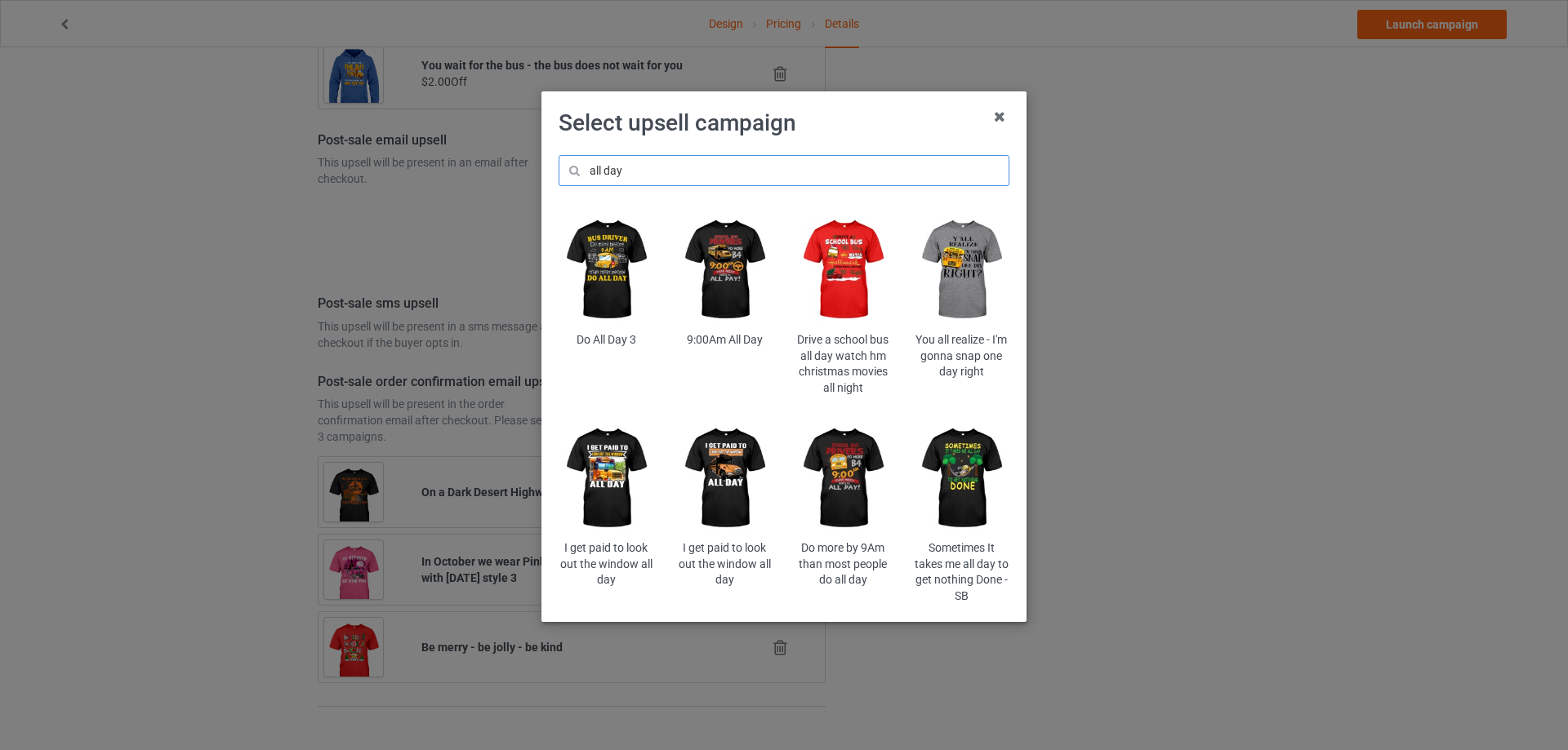
click at [695, 172] on input "all day" at bounding box center [784, 171] width 451 height 31
type input "prayer"
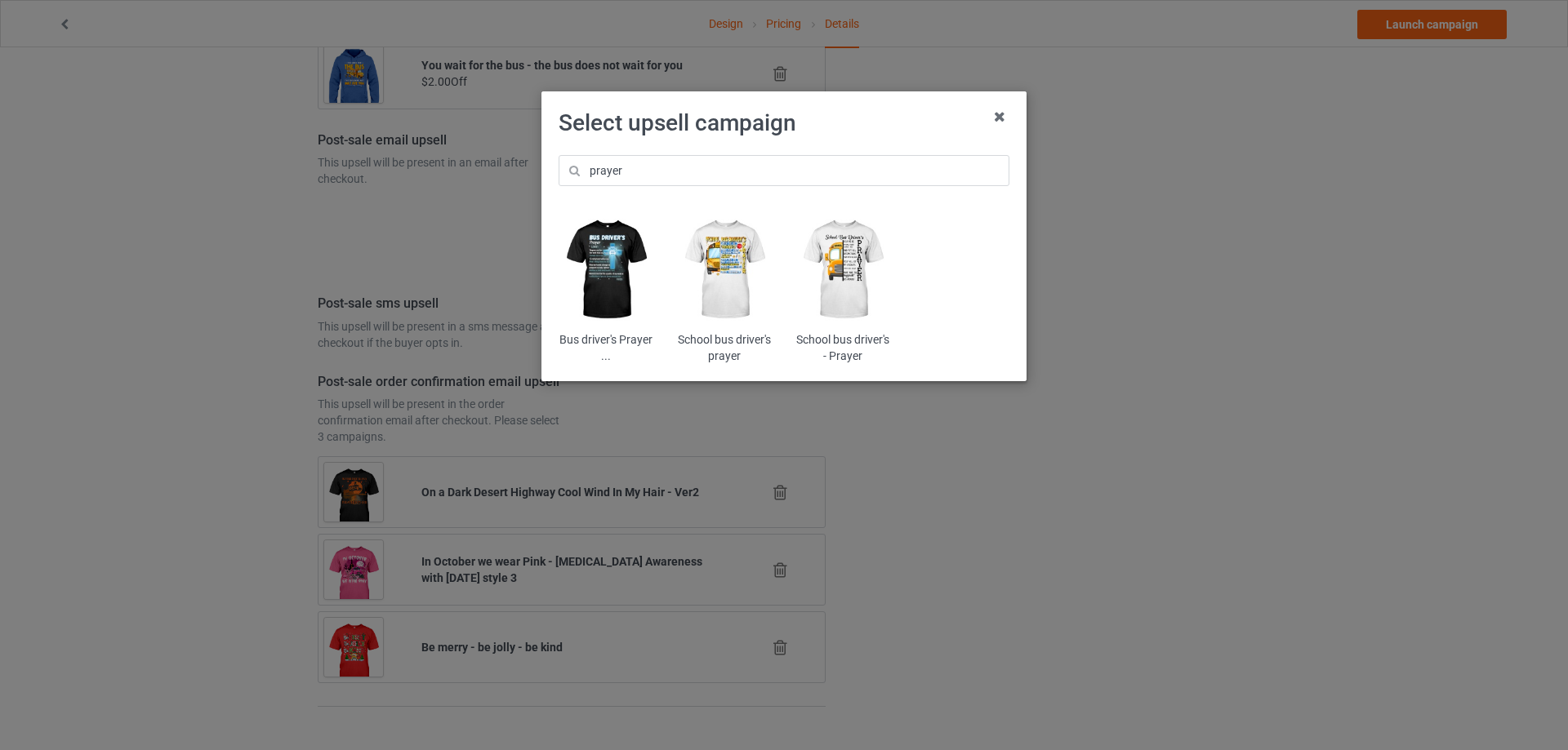
click at [734, 246] on img at bounding box center [725, 270] width 96 height 120
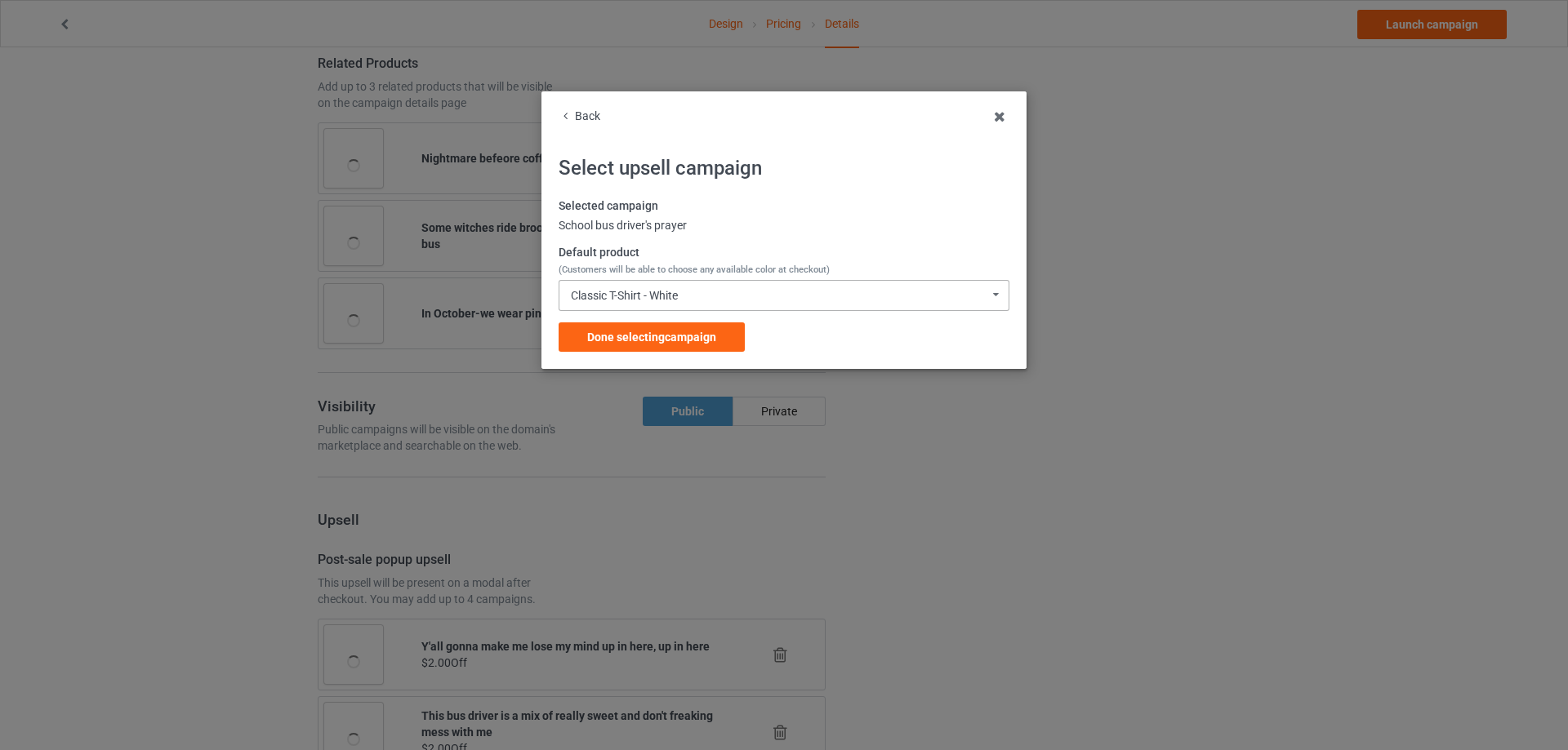
scroll to position [1878, 0]
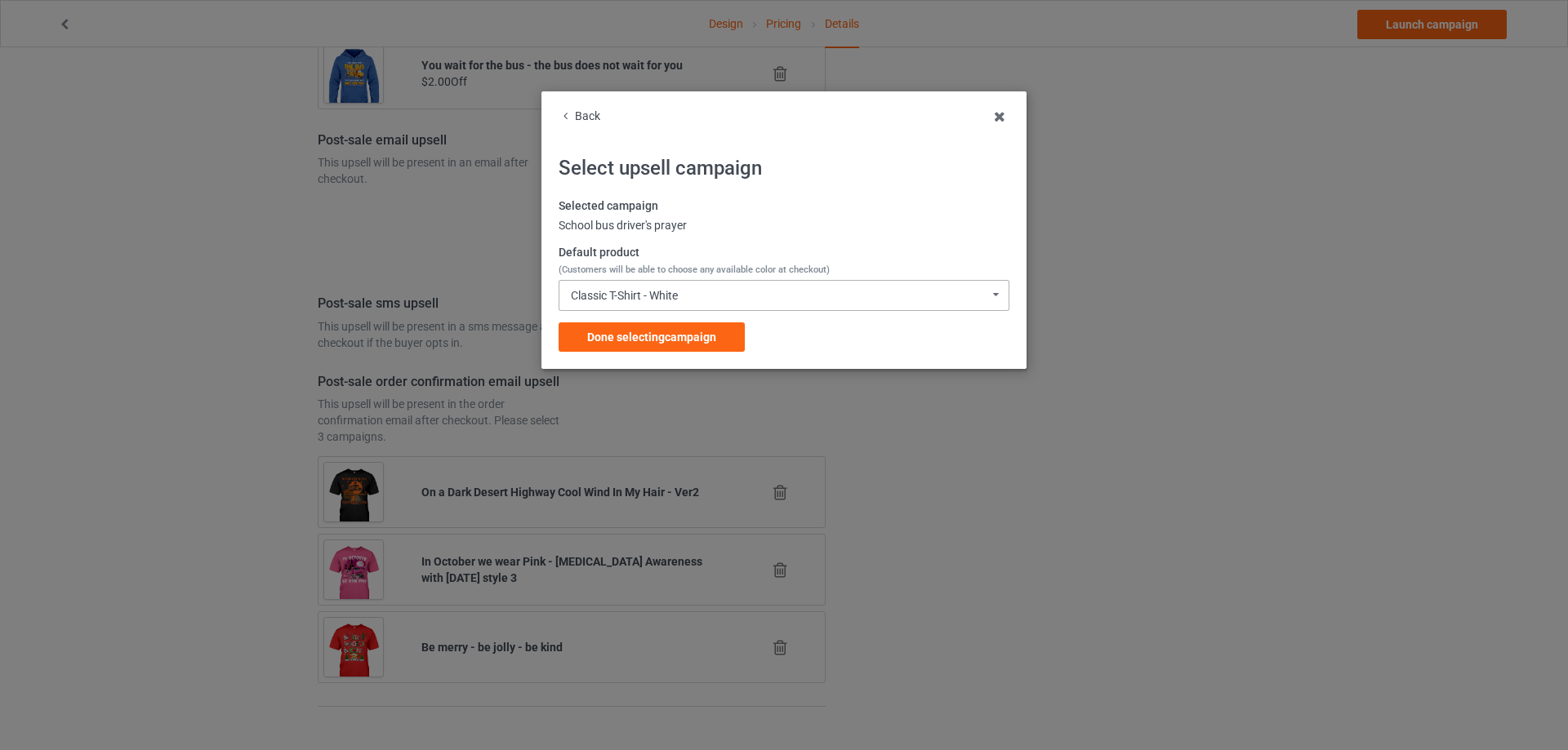
click at [658, 304] on div "Classic T-Shirt - White Classic T-Shirt - White Classic T-Shirt - Chocolate Cla…" at bounding box center [784, 296] width 451 height 31
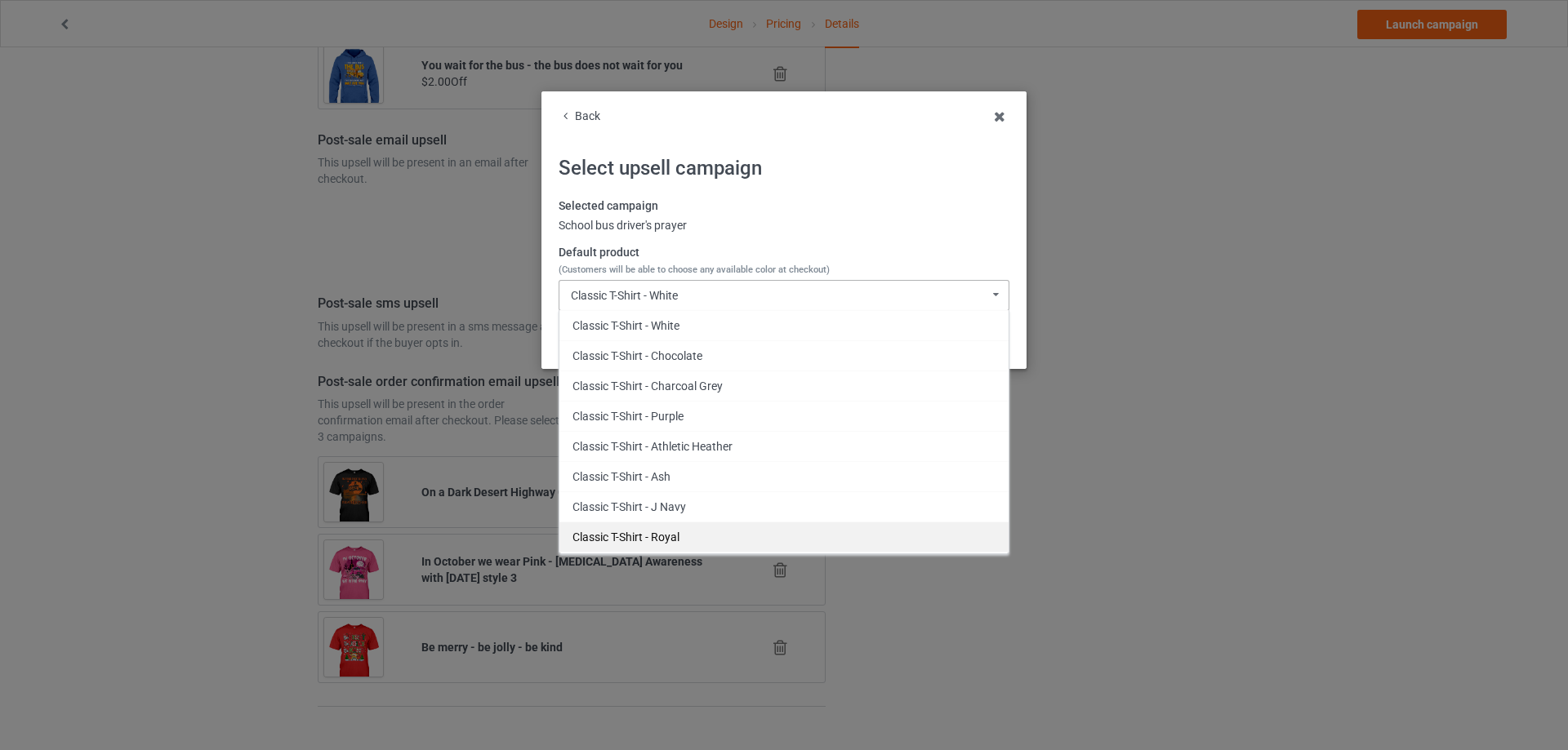
click at [695, 527] on div "Classic T-Shirt - Royal" at bounding box center [784, 536] width 449 height 30
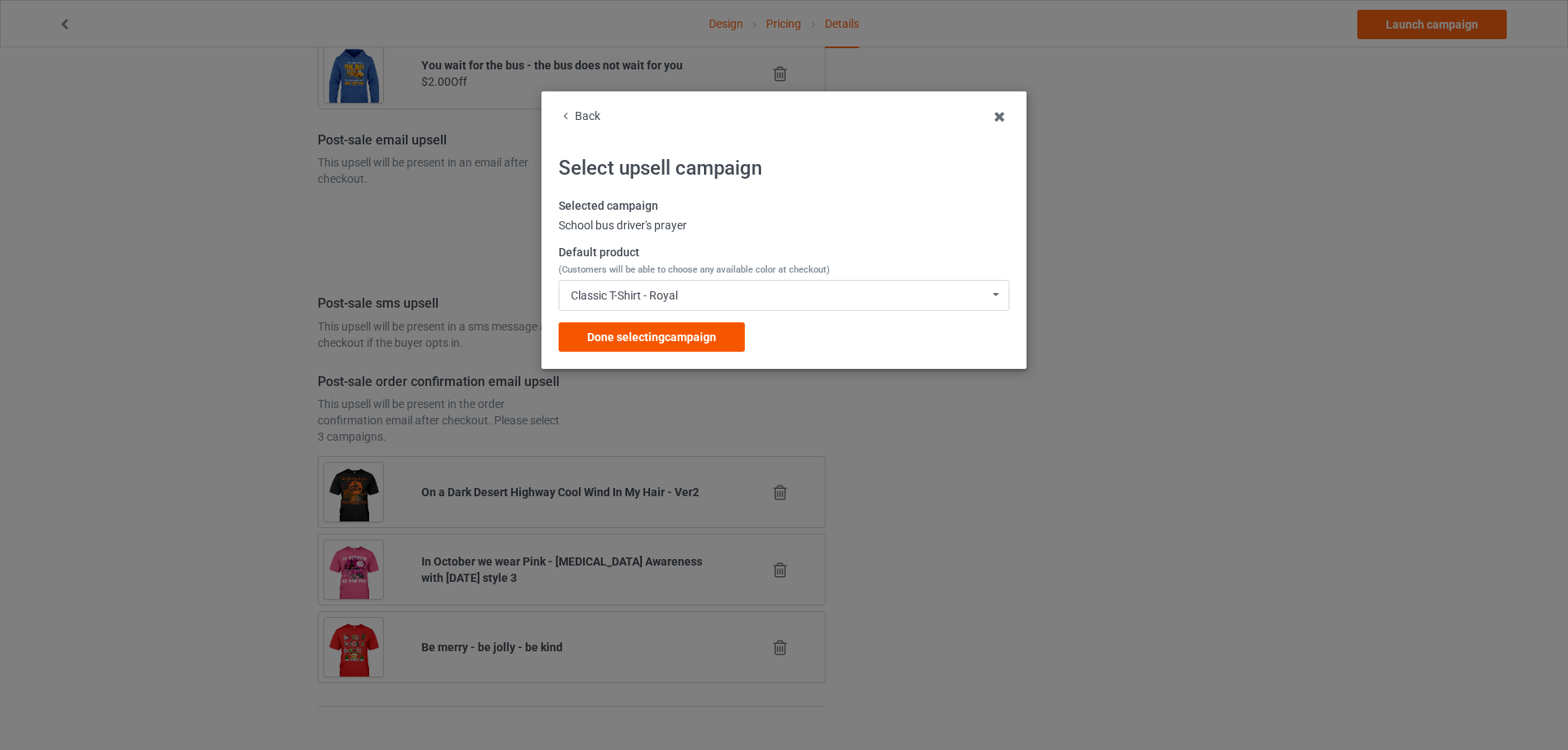
click at [716, 352] on div "Done selecting campaign" at bounding box center [652, 337] width 186 height 29
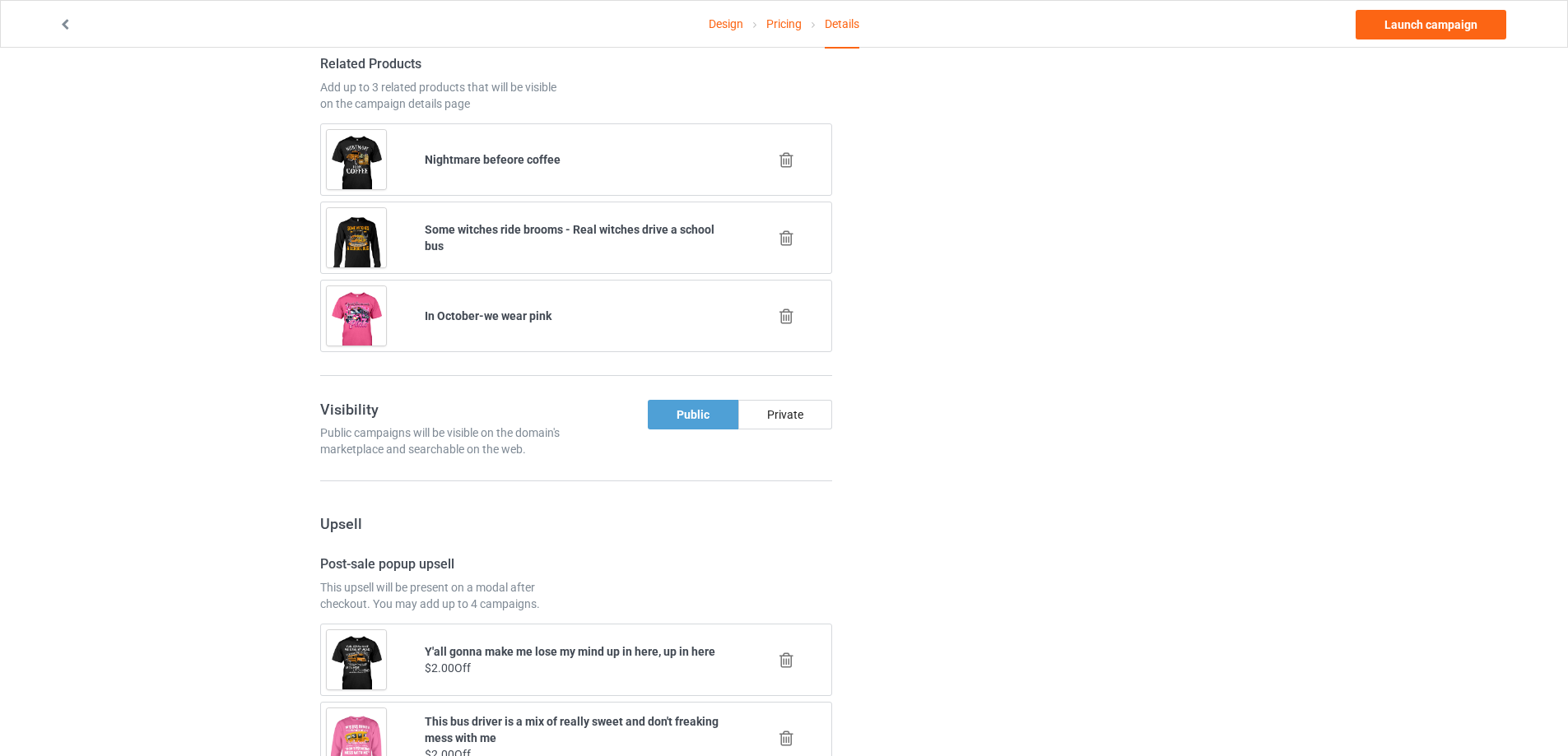
scroll to position [1483, 0]
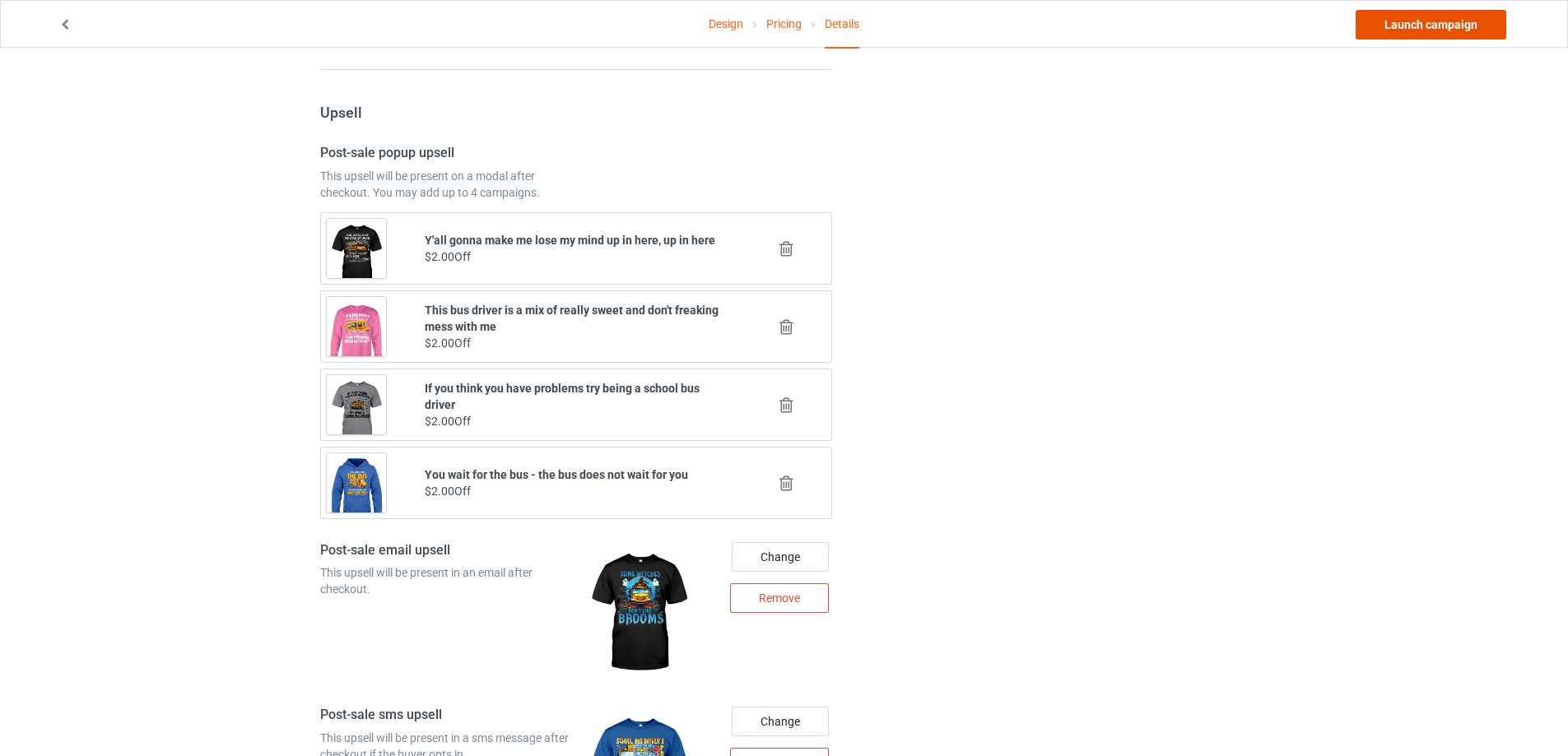
click at [1428, 33] on link "Launch campaign" at bounding box center [1431, 25] width 151 height 29
